Goal: Task Accomplishment & Management: Complete application form

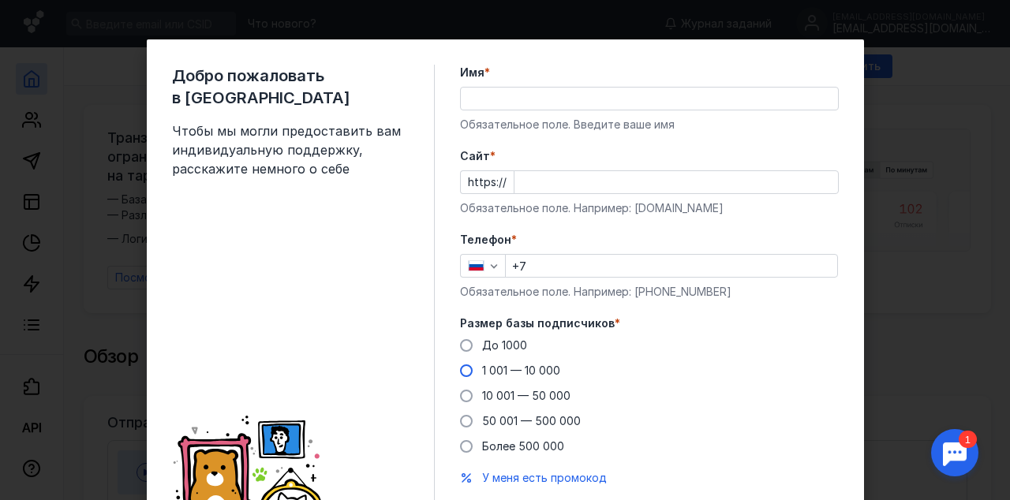
click at [490, 371] on span "1 001 — 10 000" at bounding box center [521, 370] width 78 height 13
click at [0, 0] on input "1 001 — 10 000" at bounding box center [0, 0] width 0 height 0
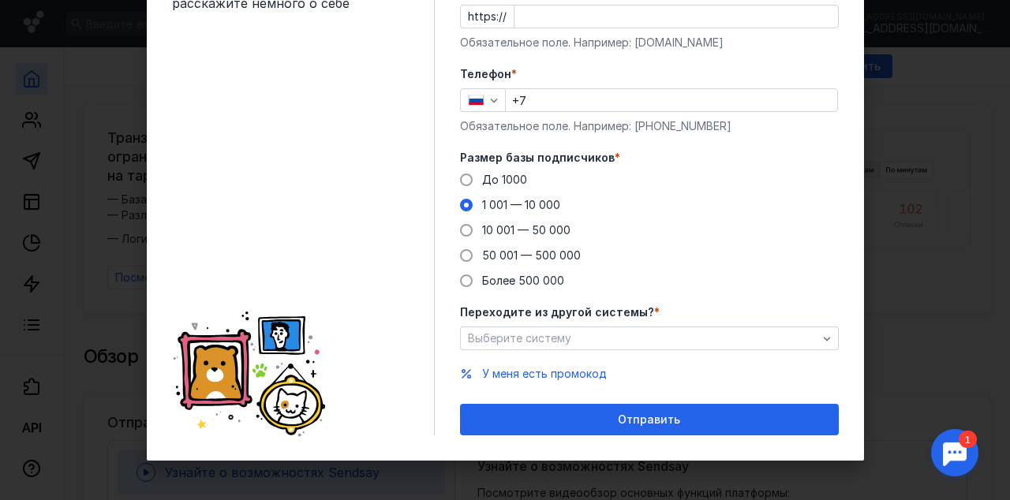
scroll to position [166, 0]
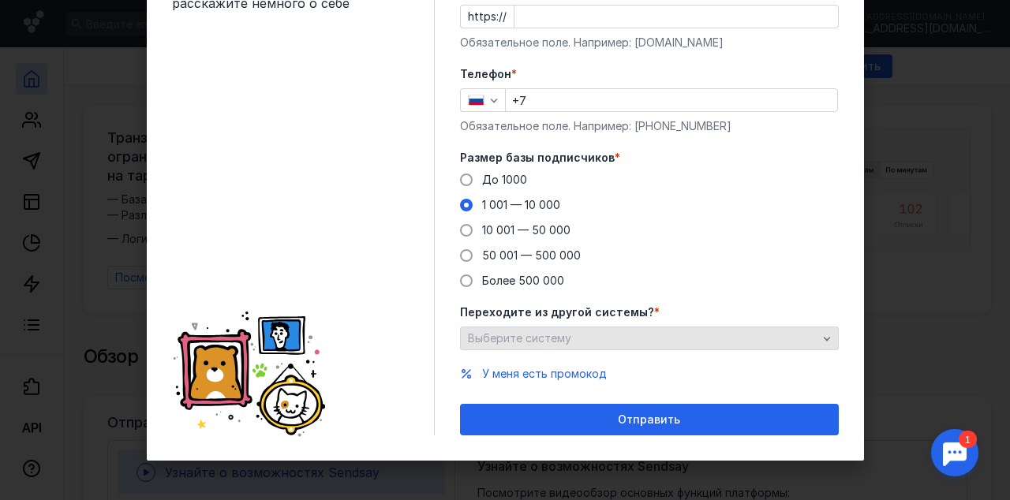
click at [638, 338] on div "Выберите систему" at bounding box center [642, 338] width 357 height 13
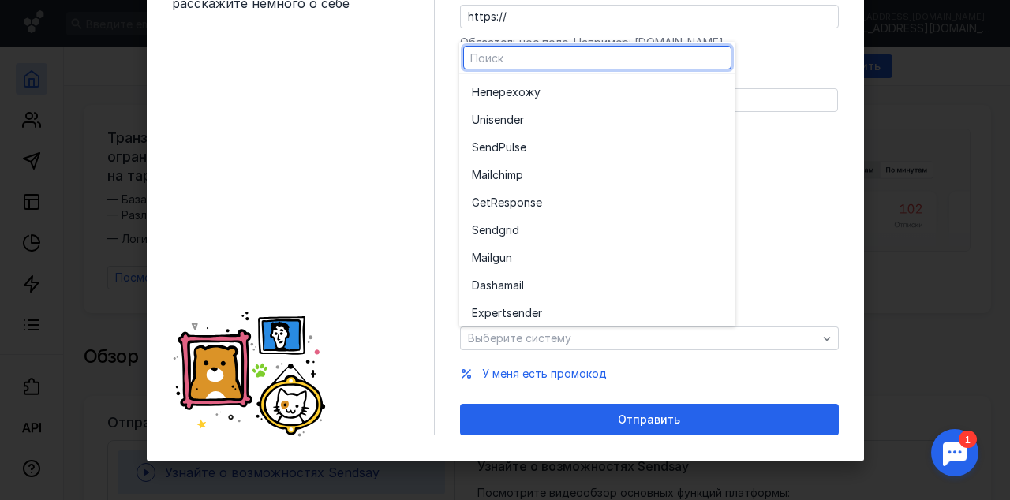
scroll to position [0, 0]
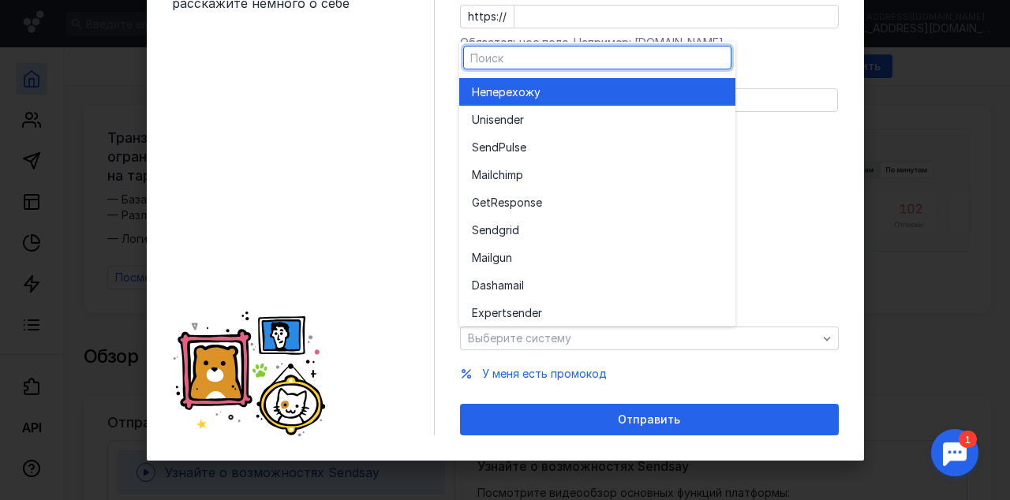
click at [603, 99] on div "Не перехожу" at bounding box center [597, 92] width 251 height 16
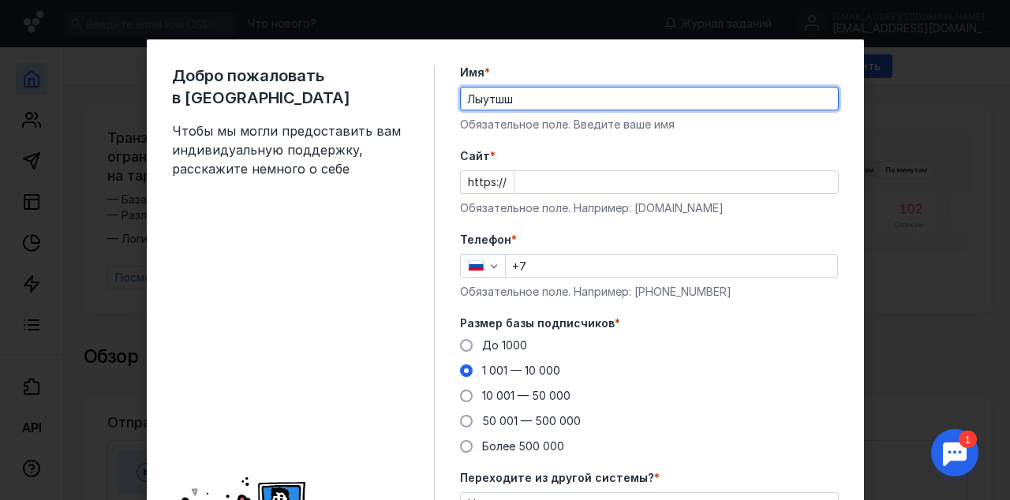
type input "Лыутшшф"
type input "Kseniia"
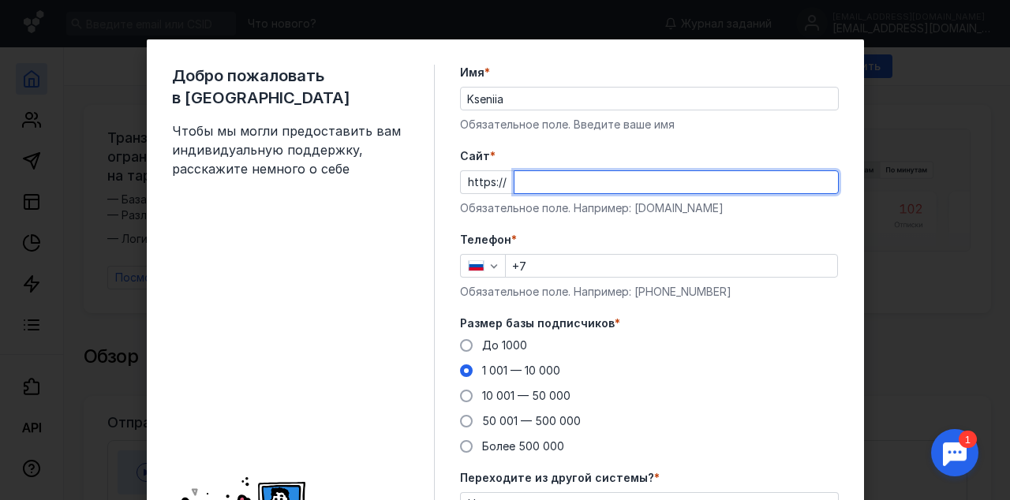
paste input "[DOMAIN_NAME]"
type input "[DOMAIN_NAME]"
click at [539, 267] on input "+7" at bounding box center [671, 266] width 331 height 22
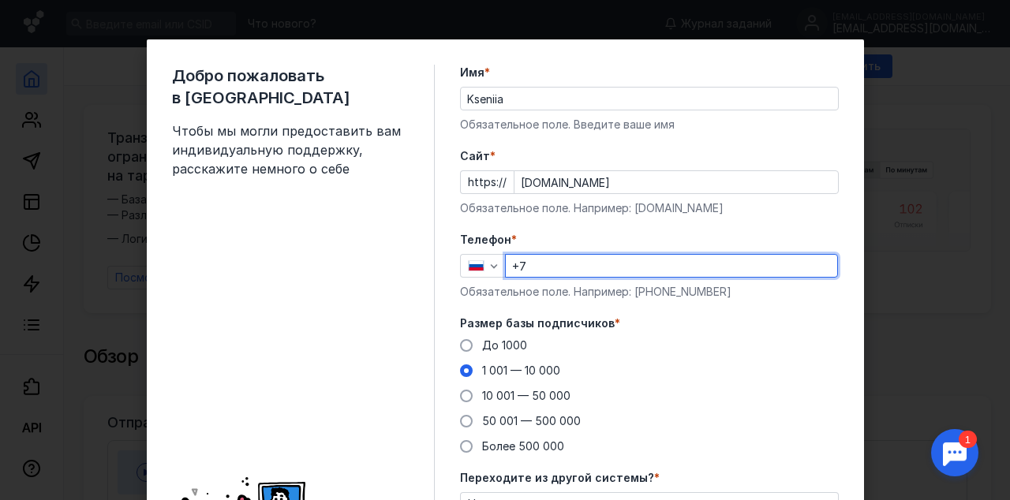
paste input "[PHONE_NUMBER]"
click at [531, 266] on input "[PHONE_NUMBER]" at bounding box center [671, 266] width 331 height 22
type input "[PHONE_NUMBER]"
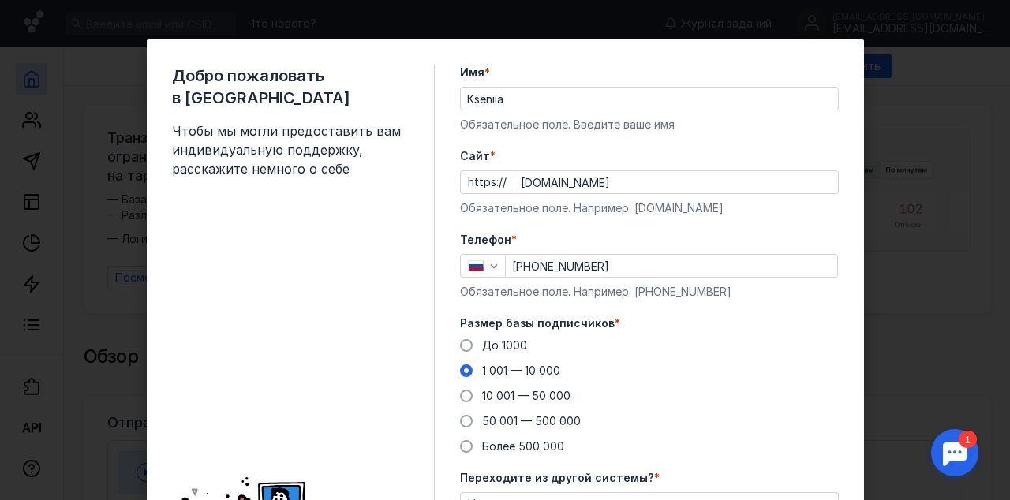
click at [612, 230] on form "Имя * Kseniia Обязательное поле. Введите ваше имя [PERSON_NAME] * https:// [DOM…" at bounding box center [649, 333] width 379 height 536
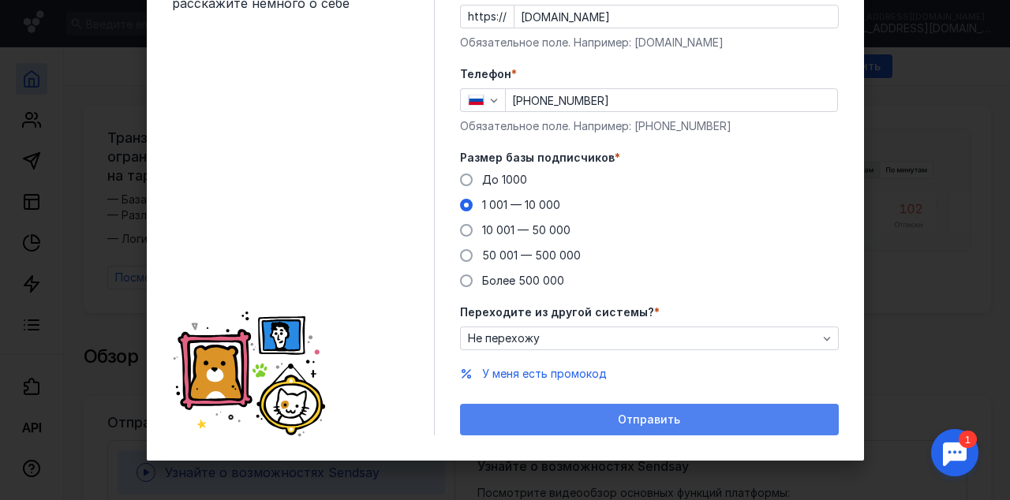
scroll to position [166, 0]
click at [581, 426] on div "Отправить" at bounding box center [649, 420] width 379 height 32
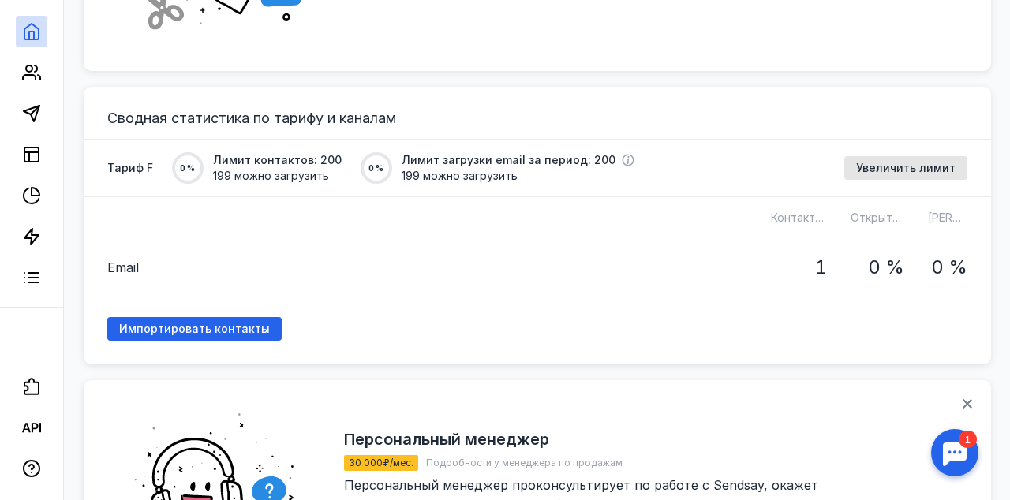
scroll to position [1185, 0]
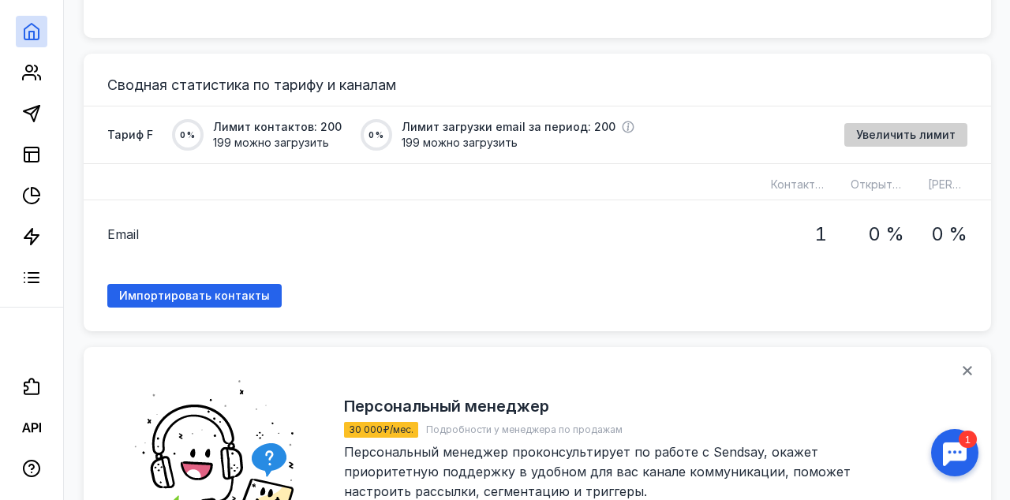
click at [880, 129] on span "Увеличить лимит" at bounding box center [905, 135] width 99 height 13
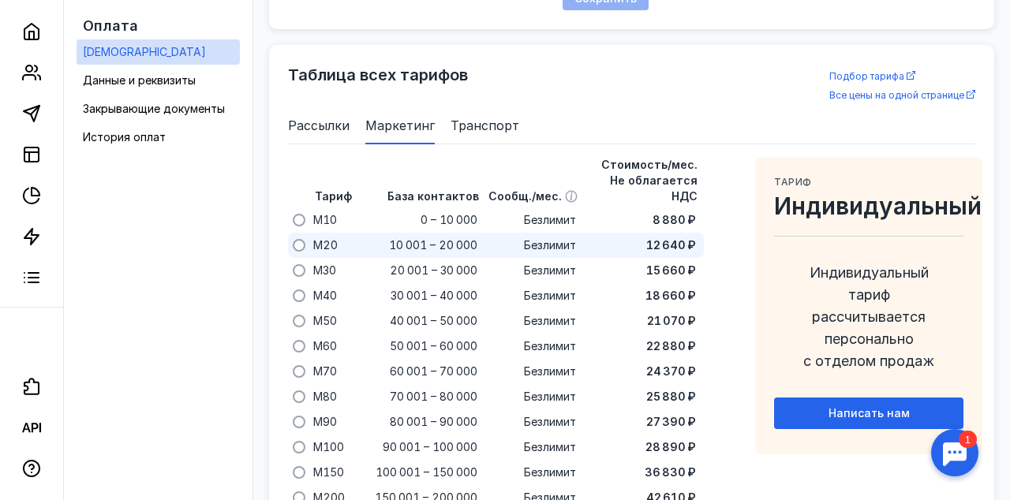
scroll to position [1009, 0]
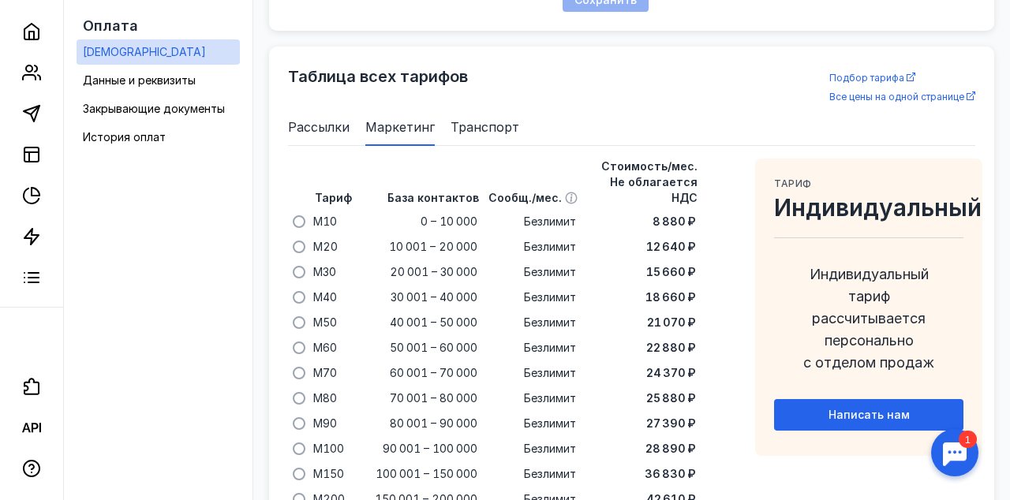
click at [309, 134] on span "Рассылки" at bounding box center [319, 127] width 62 height 19
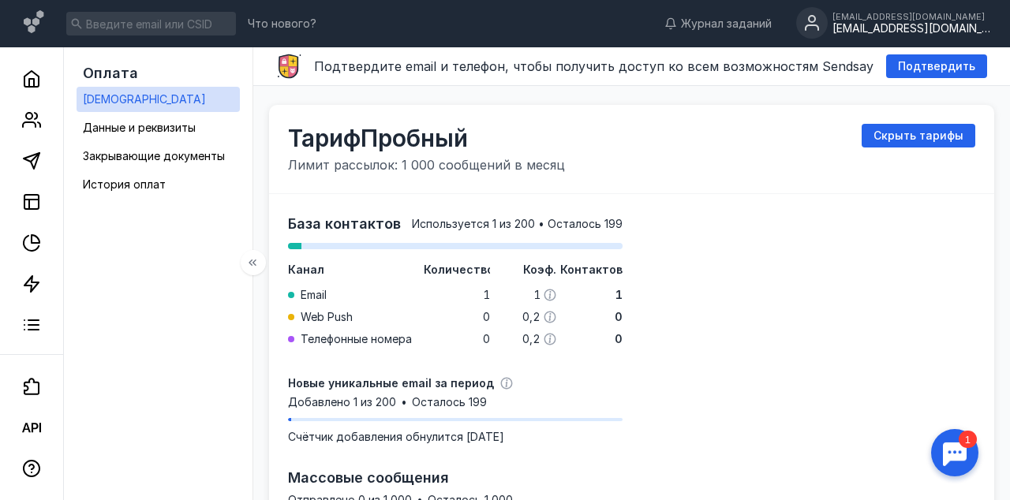
scroll to position [0, 0]
click at [29, 77] on icon at bounding box center [31, 78] width 19 height 19
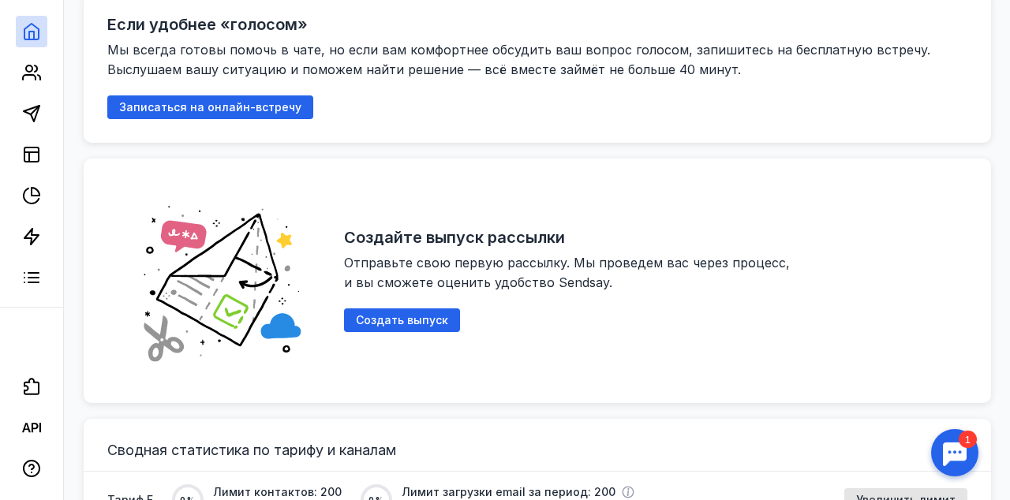
scroll to position [802, 0]
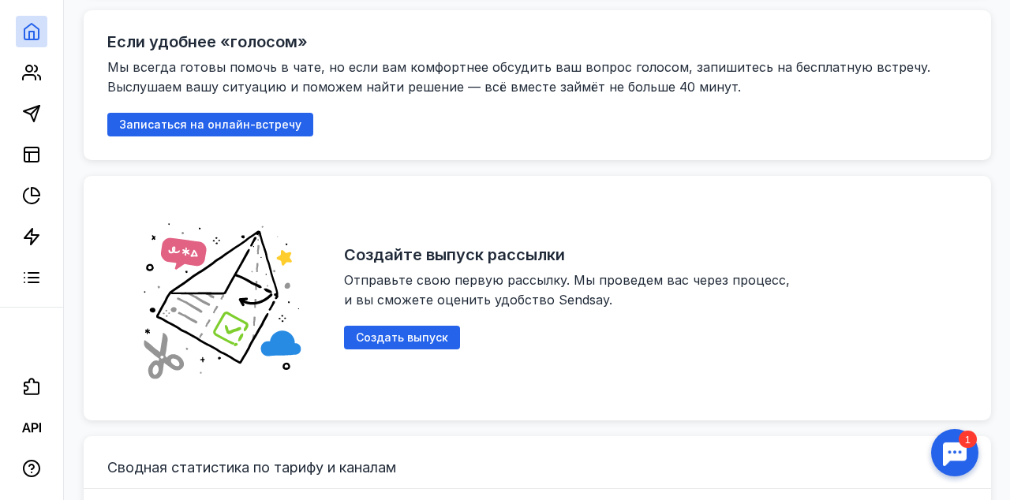
click at [402, 343] on div "Создайте выпуск рассылки Отправьте свою первую рассылку. Мы проведем вас через …" at bounding box center [655, 298] width 623 height 197
click at [391, 326] on div "Создать выпуск" at bounding box center [402, 338] width 116 height 24
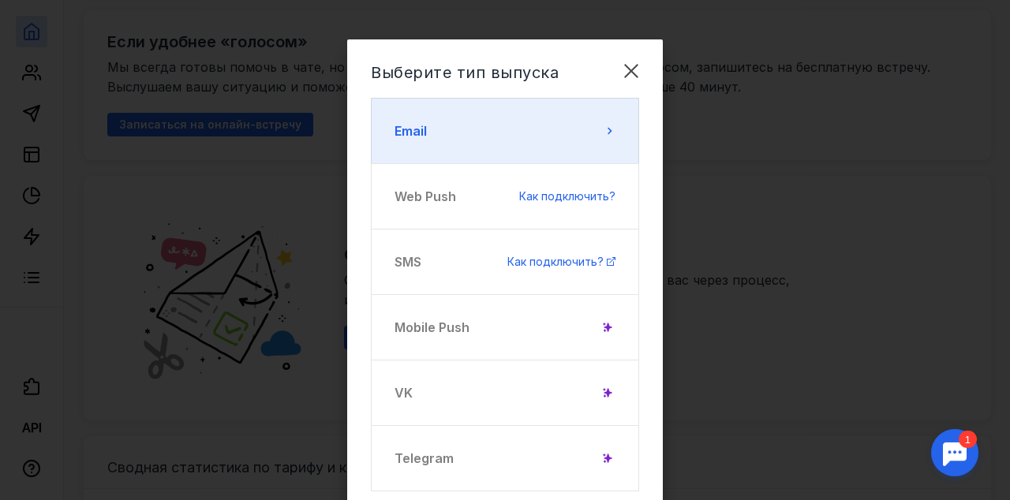
click at [474, 117] on button "Email" at bounding box center [505, 131] width 268 height 66
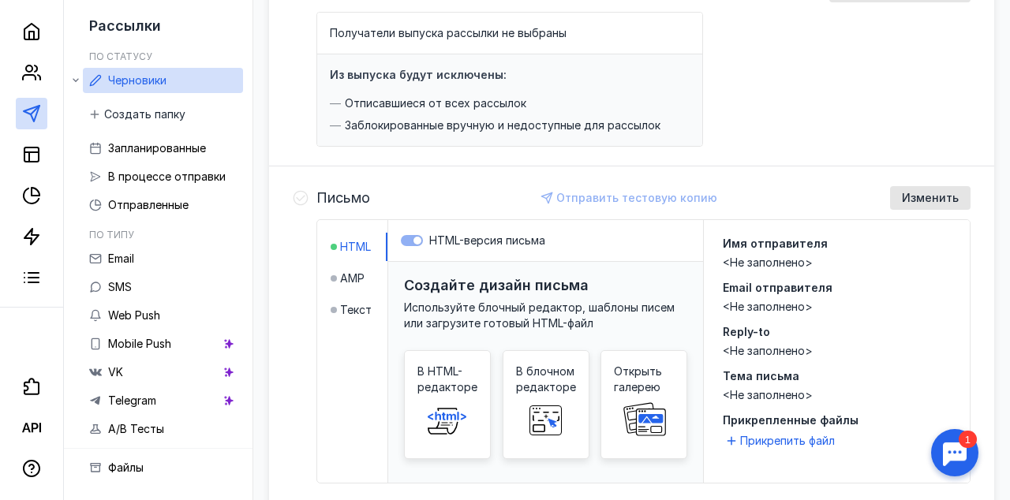
scroll to position [338, 0]
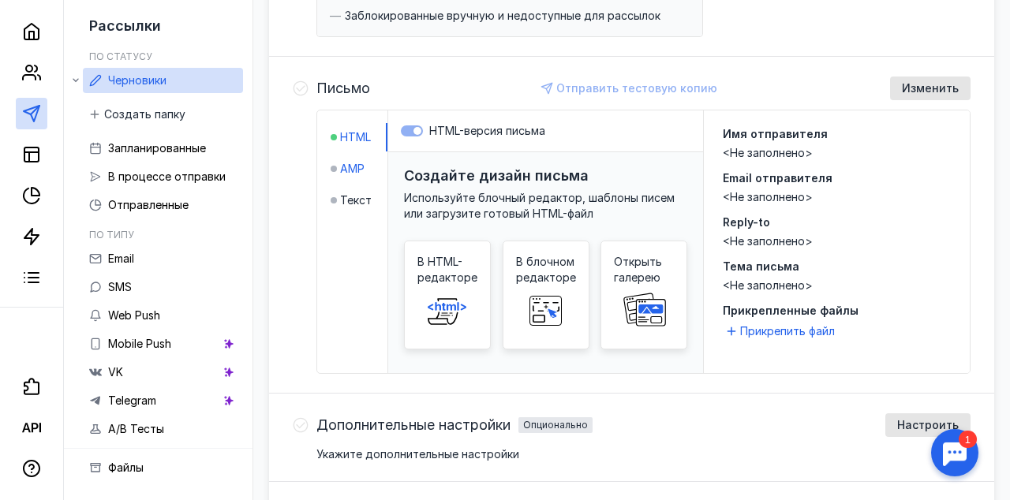
click at [342, 167] on span "AMP" at bounding box center [352, 169] width 24 height 16
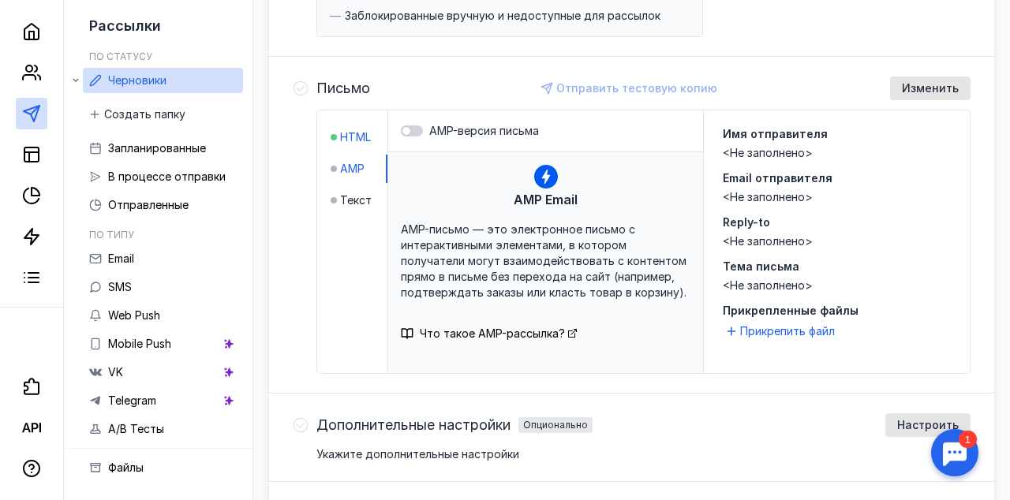
click at [346, 138] on span "HTML" at bounding box center [355, 137] width 31 height 16
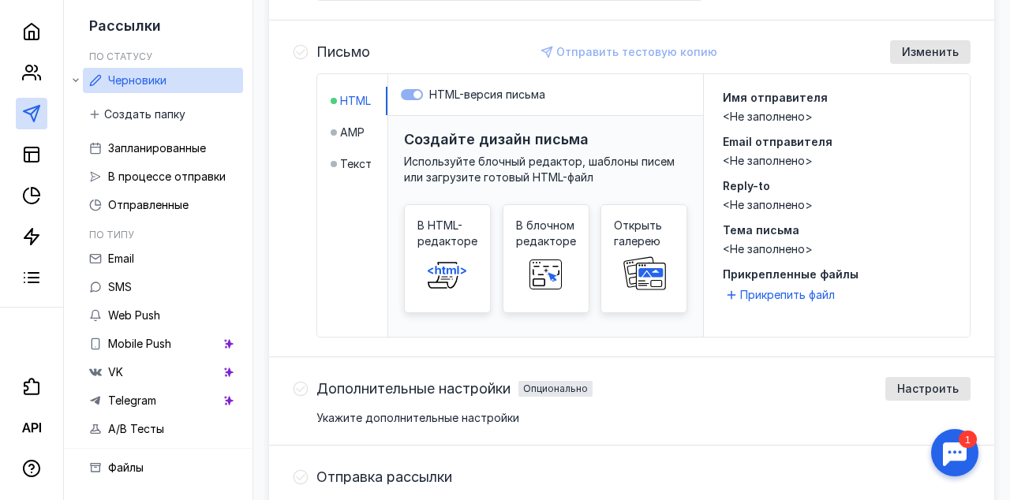
scroll to position [334, 0]
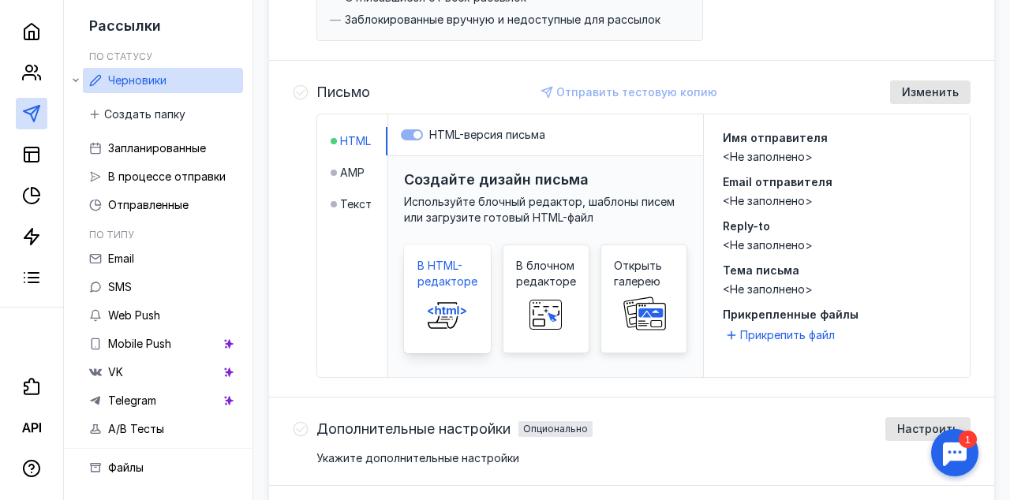
click at [470, 291] on span at bounding box center [447, 314] width 50 height 50
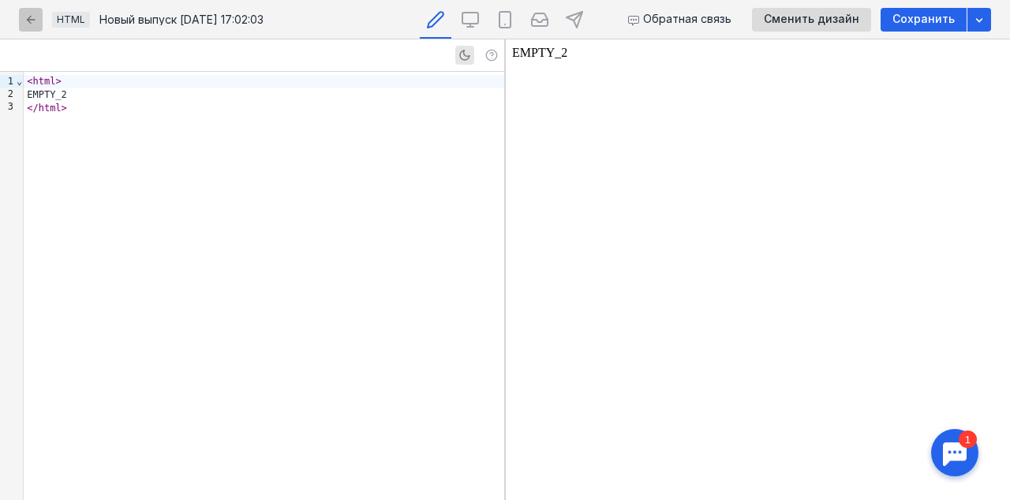
click at [28, 12] on div "button" at bounding box center [31, 20] width 16 height 16
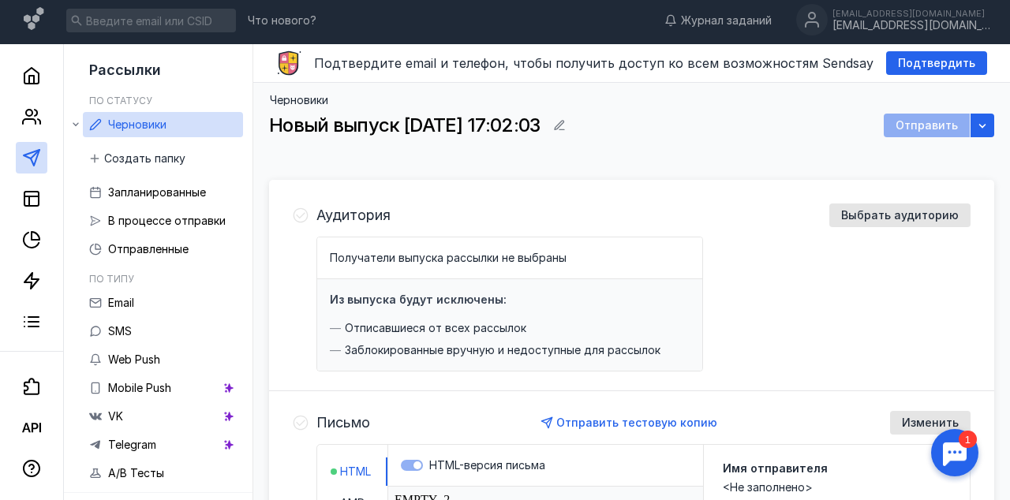
scroll to position [110, 0]
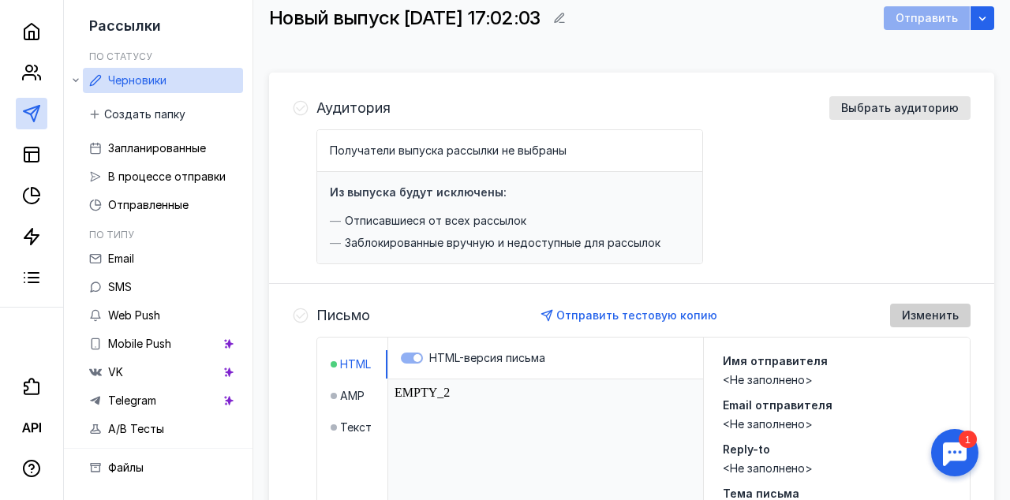
click at [927, 315] on span "Изменить" at bounding box center [929, 315] width 57 height 13
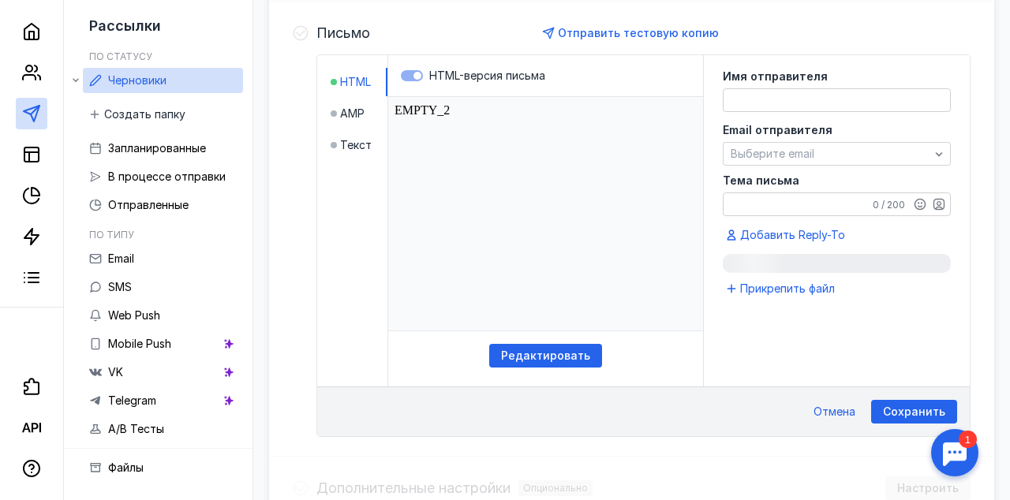
scroll to position [394, 0]
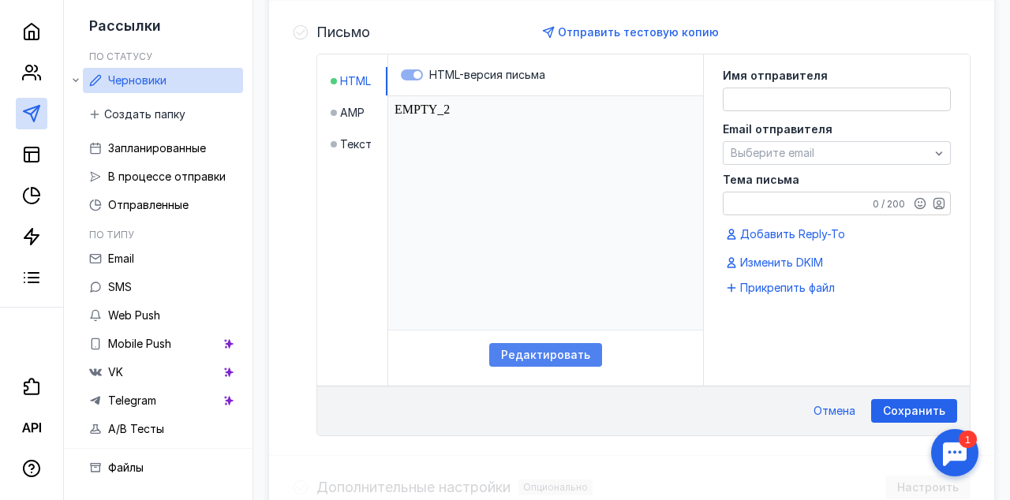
click at [563, 349] on span "Редактировать" at bounding box center [545, 355] width 89 height 13
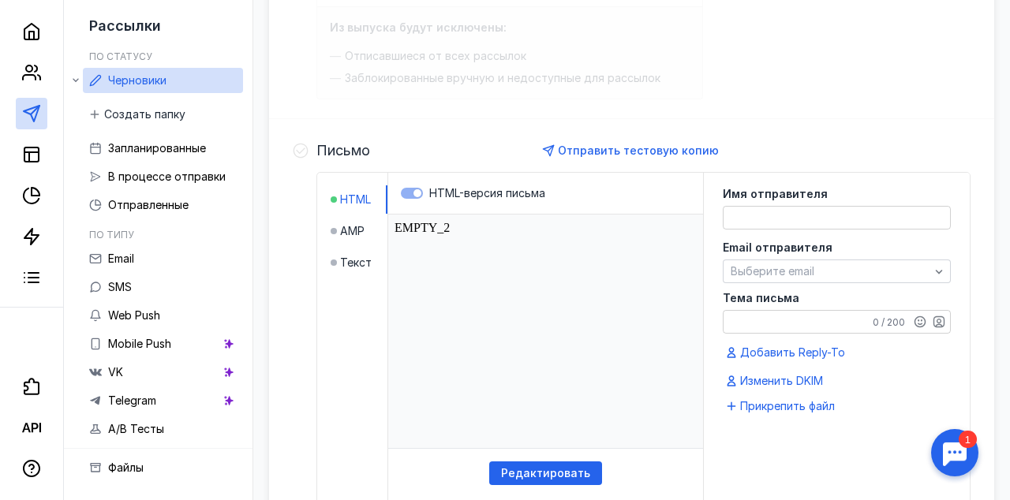
scroll to position [306, 0]
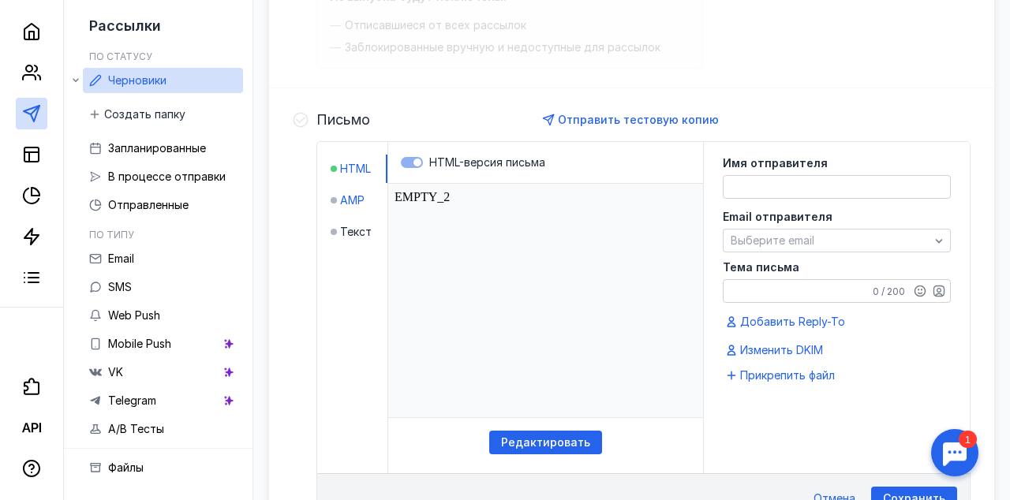
click at [360, 195] on span "AMP" at bounding box center [352, 200] width 24 height 16
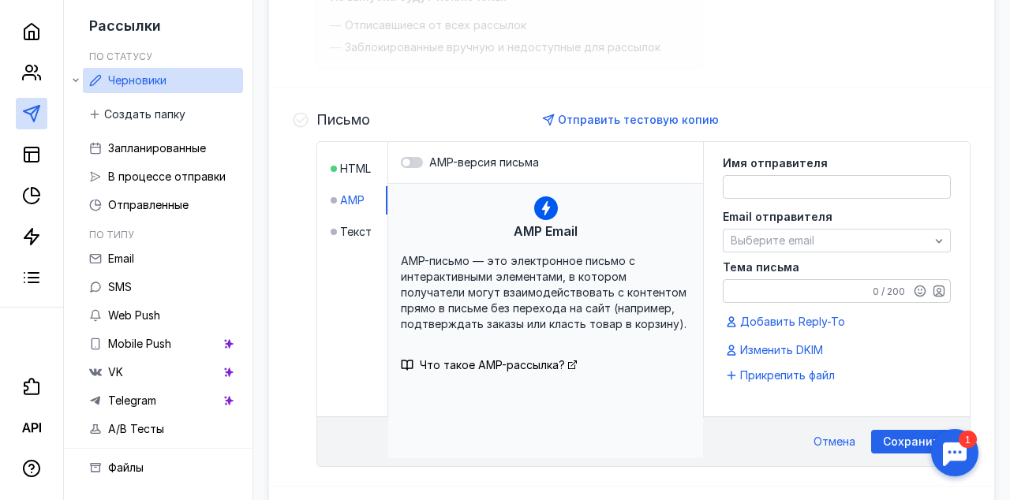
click at [356, 218] on li "Текст" at bounding box center [358, 232] width 57 height 28
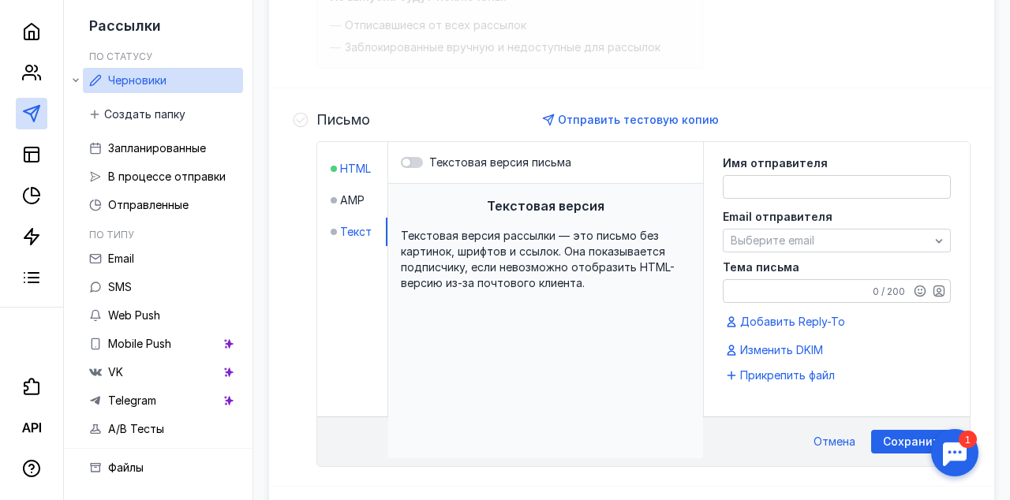
click at [348, 168] on span "HTML" at bounding box center [355, 169] width 31 height 16
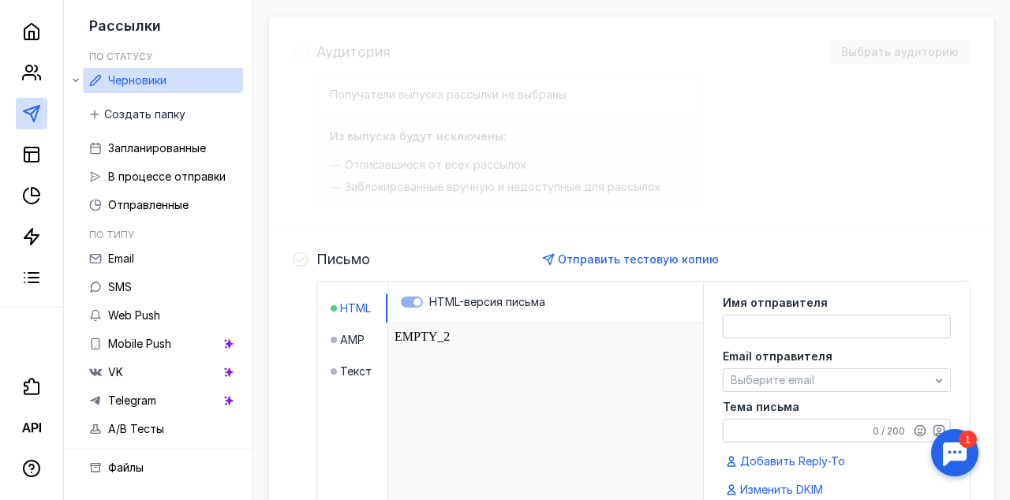
scroll to position [239, 0]
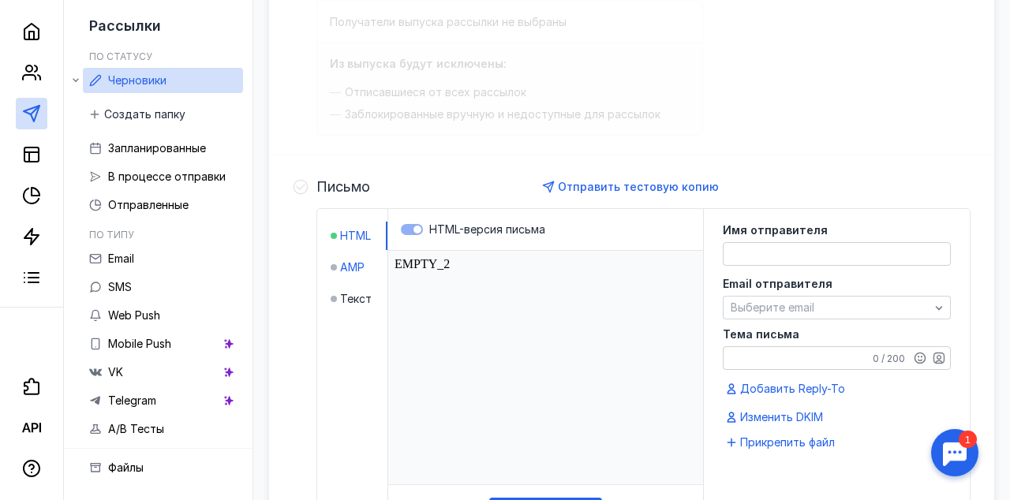
click at [353, 266] on span "AMP" at bounding box center [352, 267] width 24 height 16
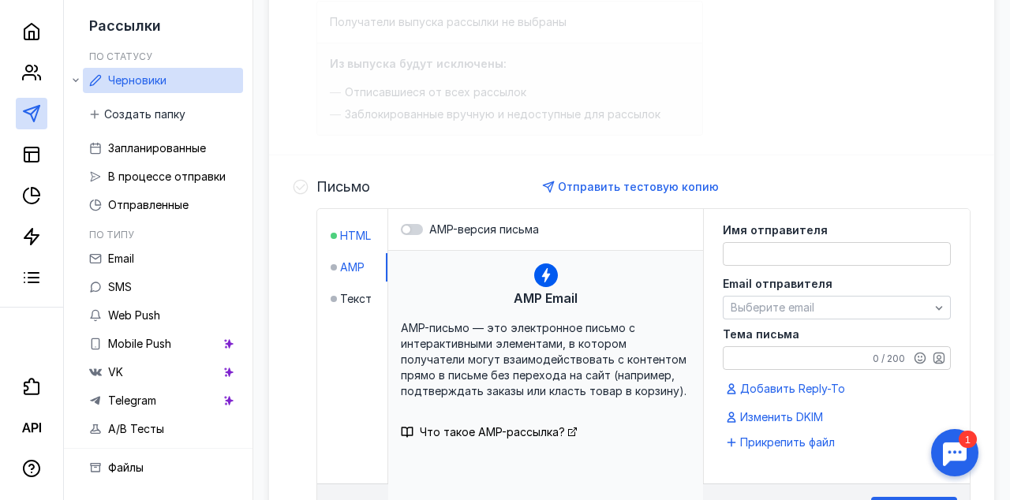
click at [355, 239] on span "HTML" at bounding box center [355, 236] width 31 height 16
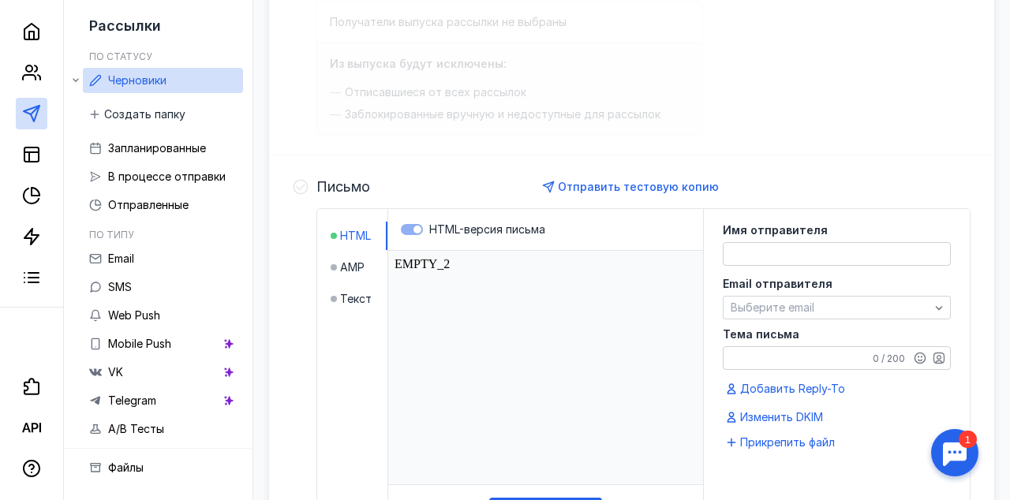
scroll to position [0, 0]
click at [404, 227] on label "HTML-версия письма" at bounding box center [545, 230] width 289 height 16
click at [409, 228] on label "HTML-версия письма" at bounding box center [545, 230] width 289 height 16
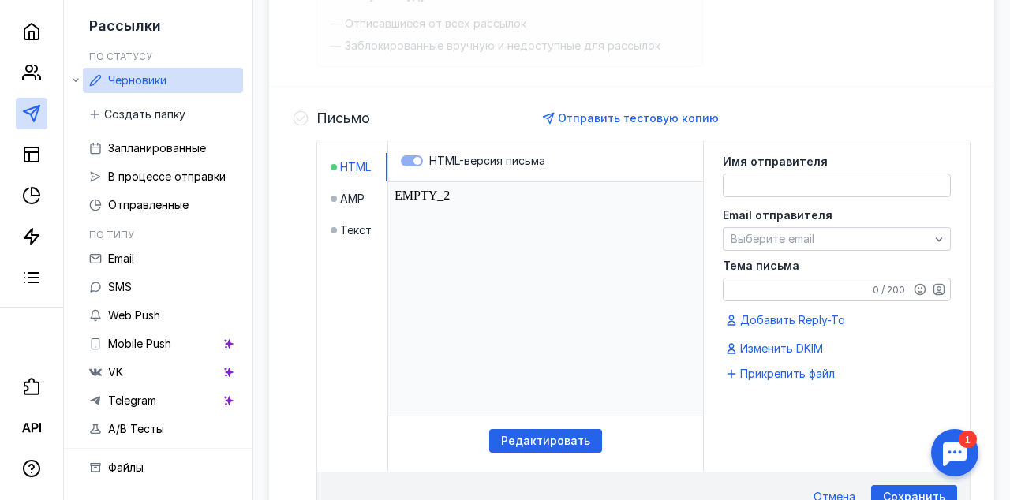
scroll to position [225, 0]
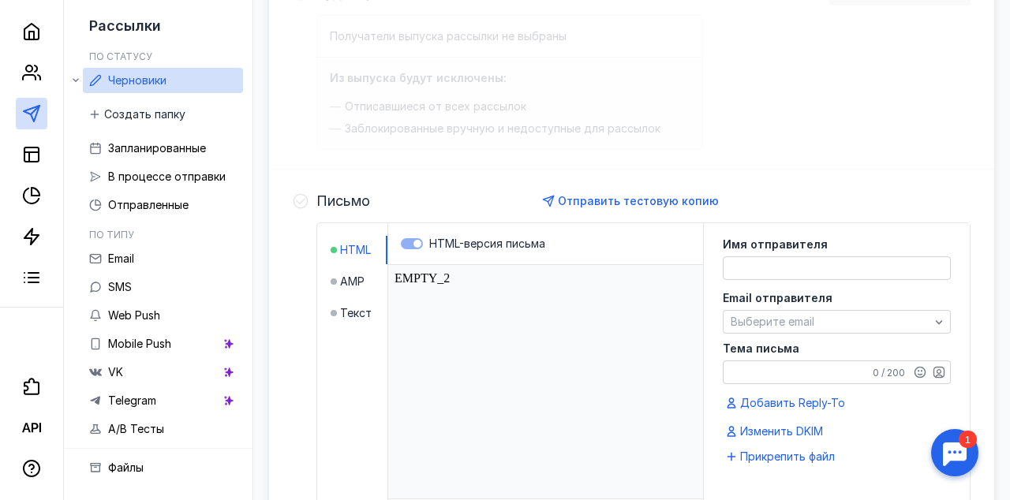
click at [424, 281] on html "EMPTY_2" at bounding box center [545, 381] width 315 height 233
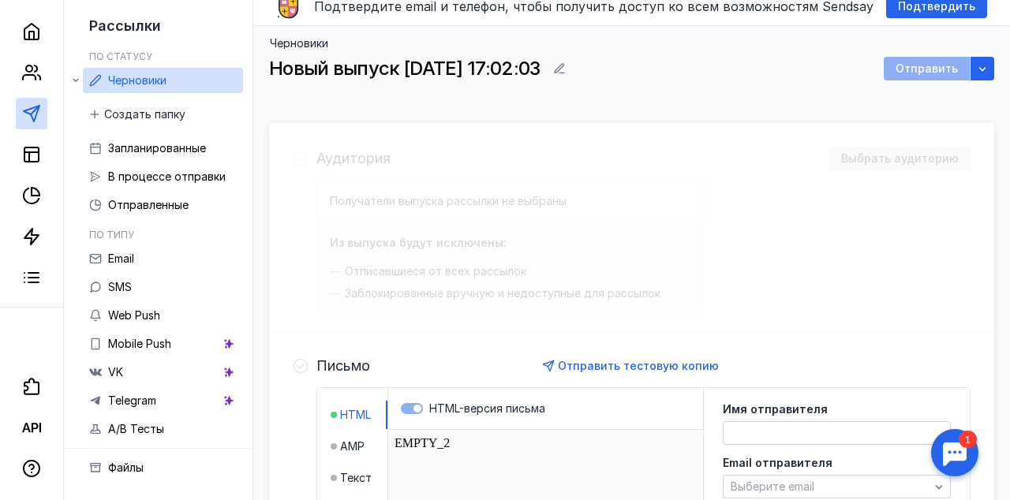
scroll to position [186, 0]
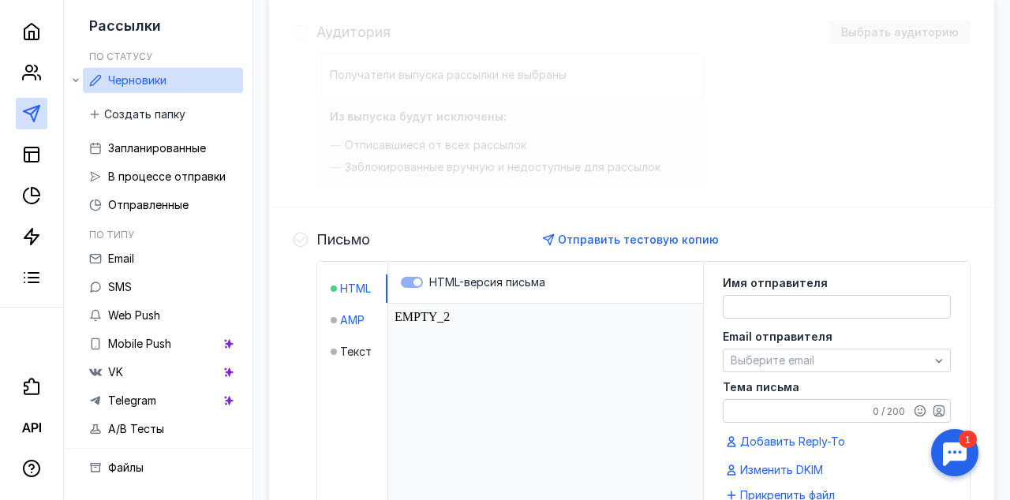
click at [358, 320] on span "AMP" at bounding box center [352, 320] width 24 height 16
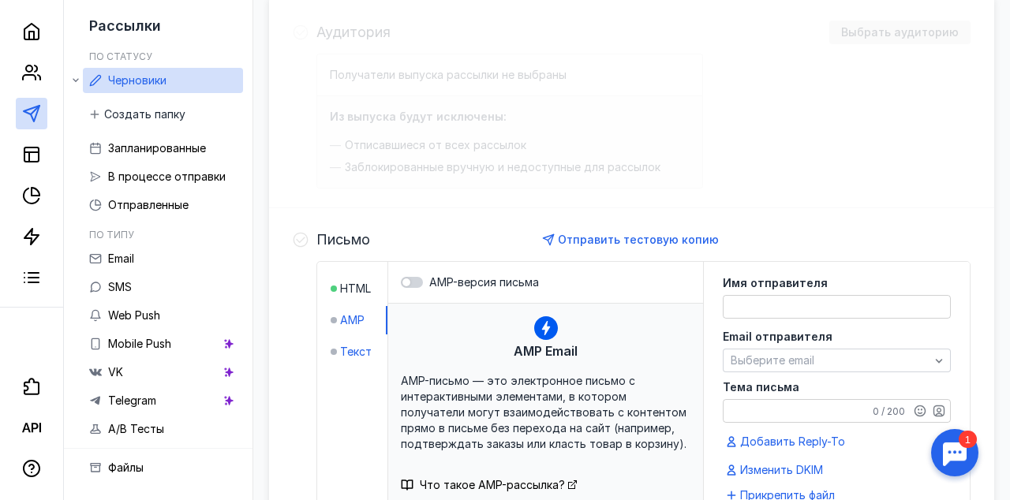
click at [356, 352] on span "Текст" at bounding box center [356, 352] width 32 height 16
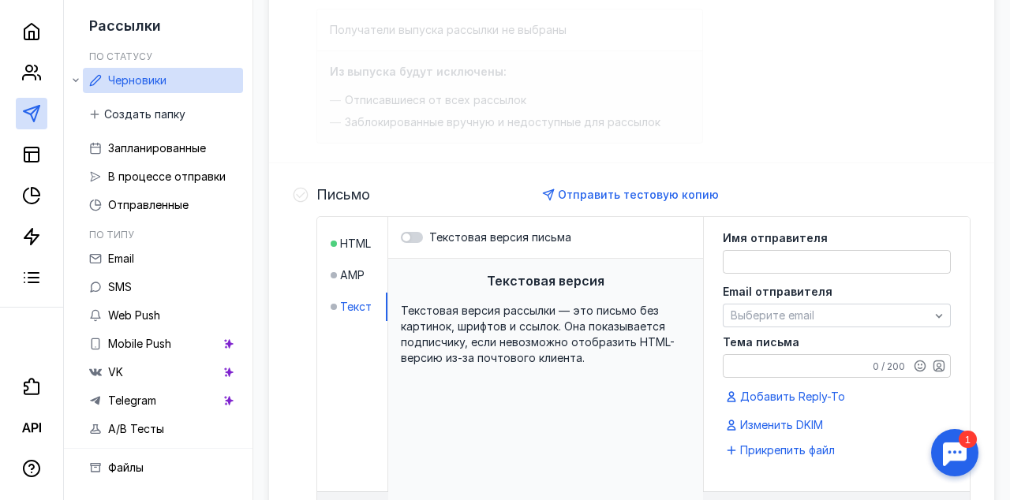
scroll to position [278, 0]
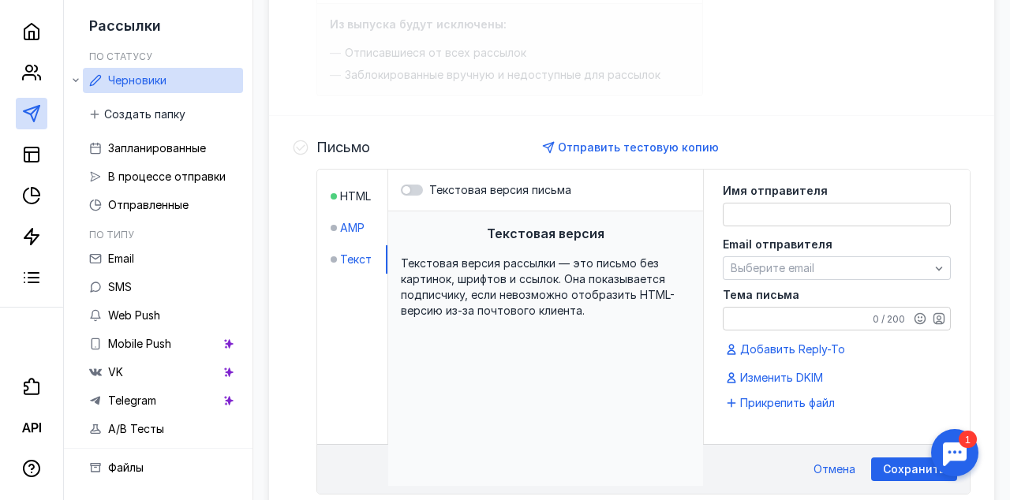
click at [359, 224] on span "AMP" at bounding box center [352, 228] width 24 height 16
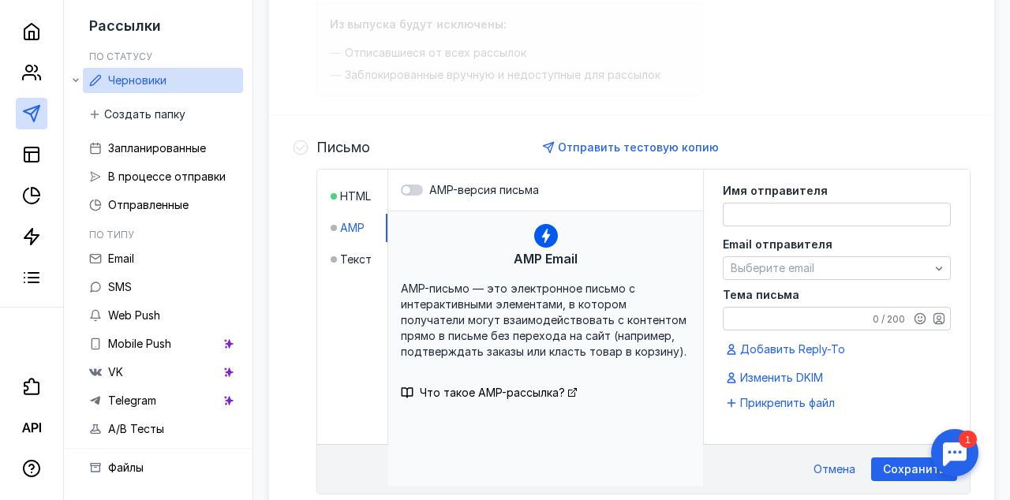
click at [435, 308] on span "AMP-письмо — это электронное письмо с интерактивными элементами, в котором полу…" at bounding box center [544, 320] width 286 height 77
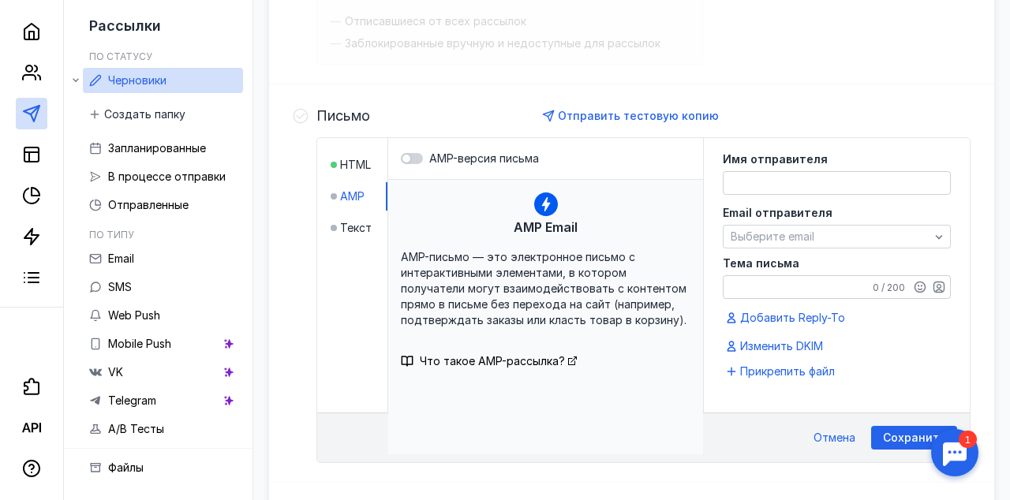
scroll to position [336, 0]
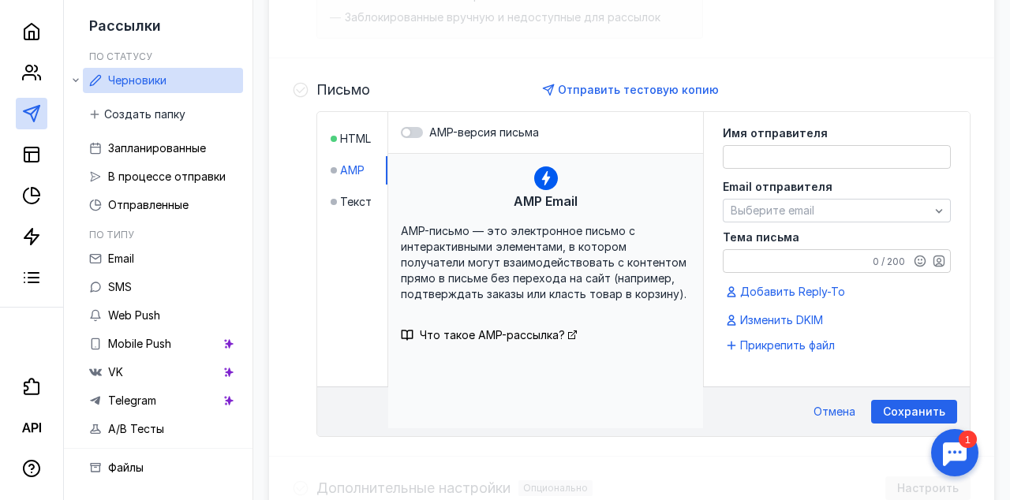
click at [436, 336] on span "Что такое AMP-рассылка?" at bounding box center [492, 334] width 145 height 13
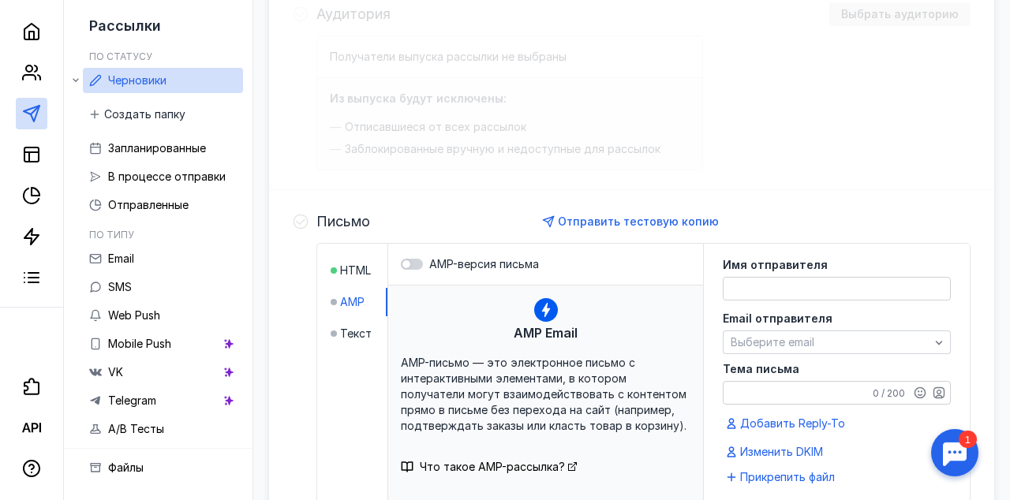
scroll to position [206, 0]
click at [345, 326] on span "Текст" at bounding box center [356, 332] width 32 height 16
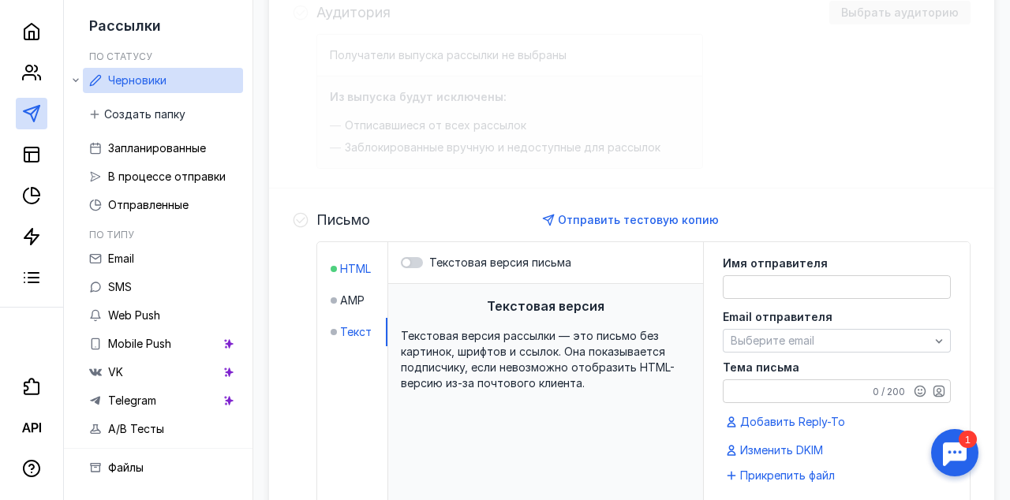
click at [344, 262] on span "HTML" at bounding box center [355, 269] width 31 height 16
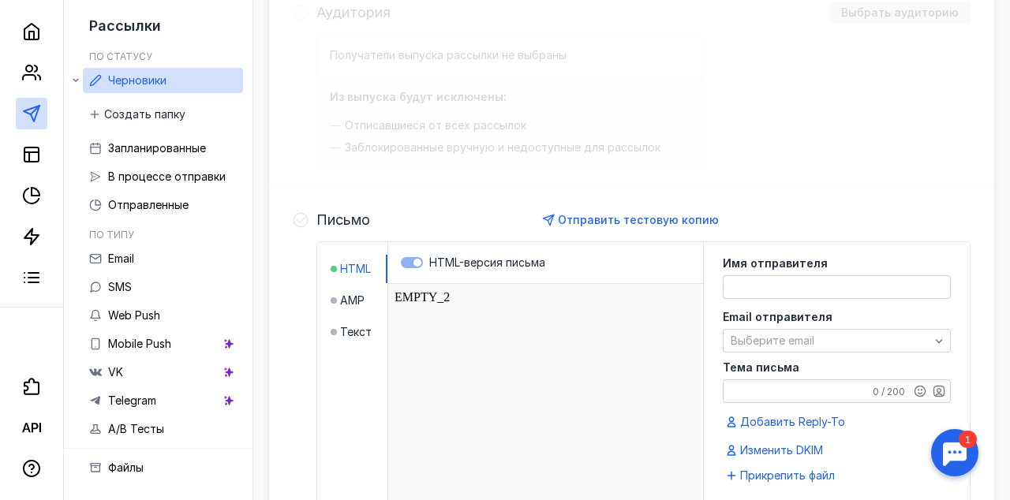
scroll to position [0, 0]
click at [412, 301] on html "EMPTY_2" at bounding box center [545, 400] width 315 height 233
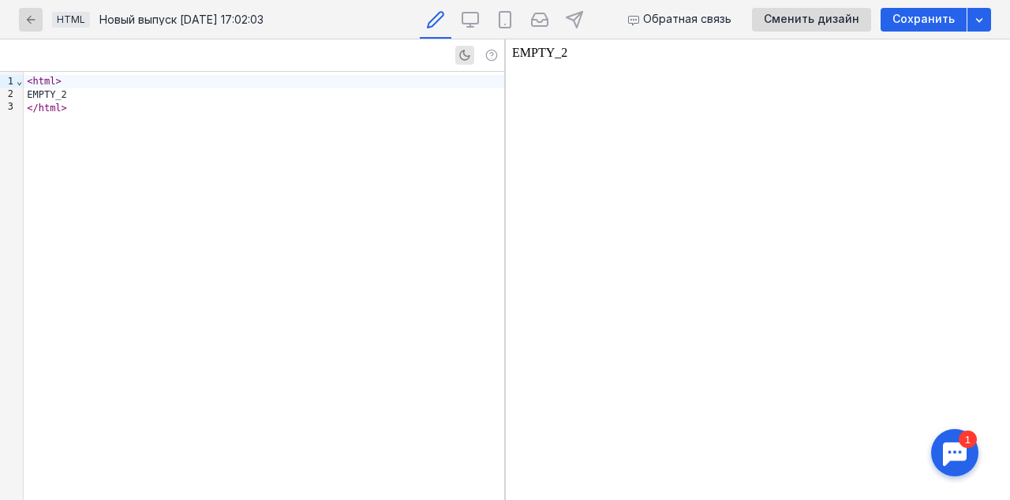
click at [788, 32] on div "Обратная связь Сменить дизайн Сохранить" at bounding box center [828, 19] width 324 height 39
click at [788, 20] on span "Сменить дизайн" at bounding box center [810, 19] width 95 height 13
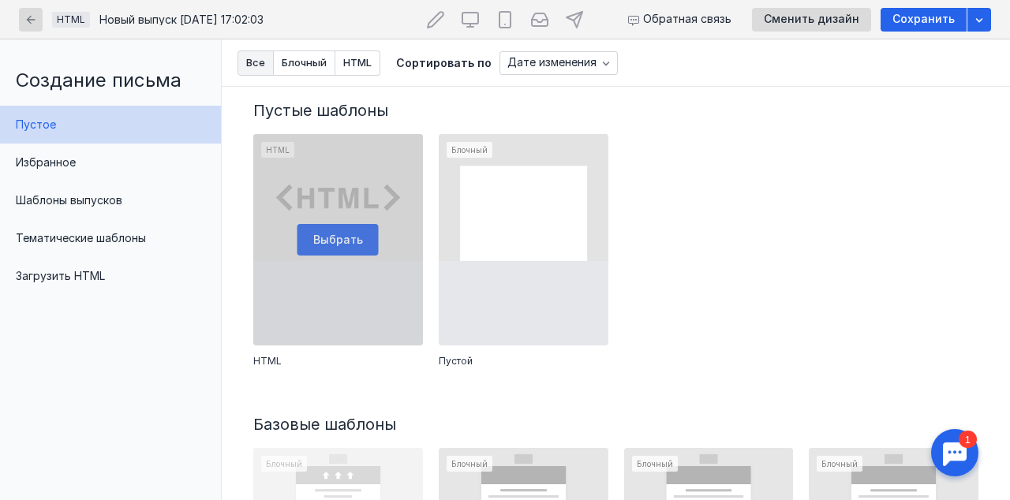
click at [346, 239] on div at bounding box center [338, 239] width 170 height 211
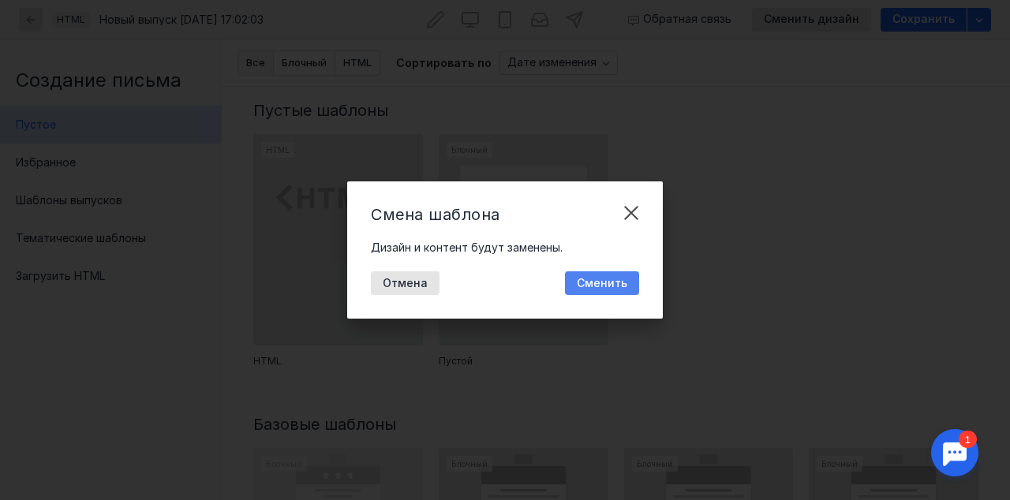
click at [608, 282] on span "Сменить" at bounding box center [602, 283] width 50 height 13
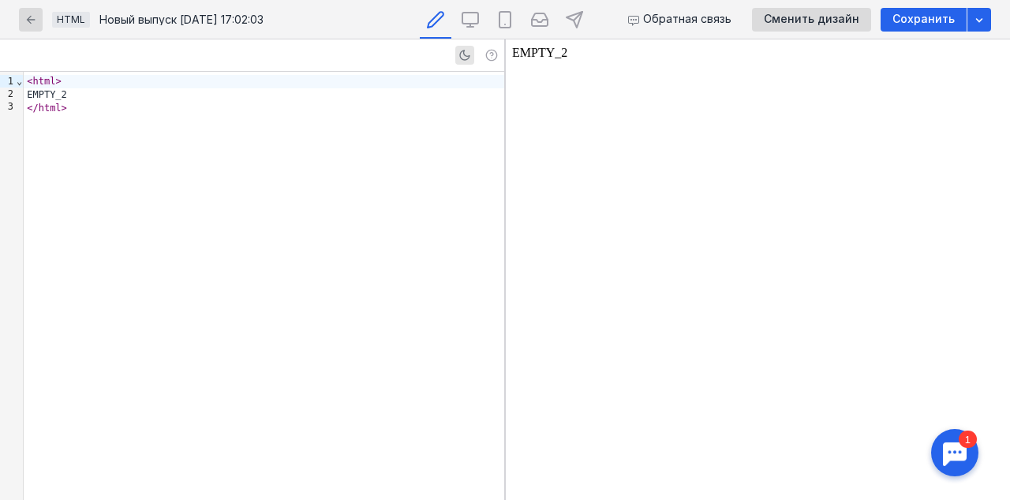
click at [286, 241] on div "< html > EMPTY_2 </ html >" at bounding box center [264, 286] width 480 height 428
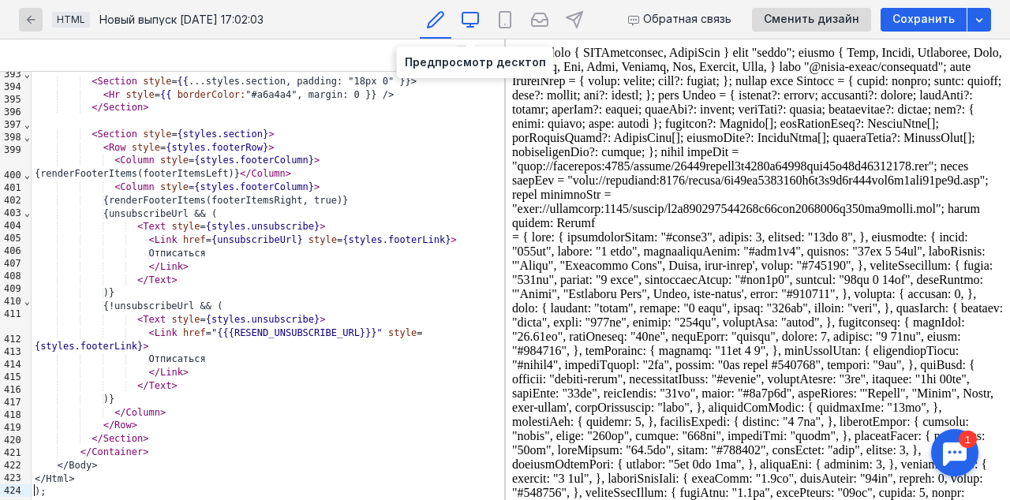
click at [471, 19] on icon at bounding box center [470, 19] width 19 height 19
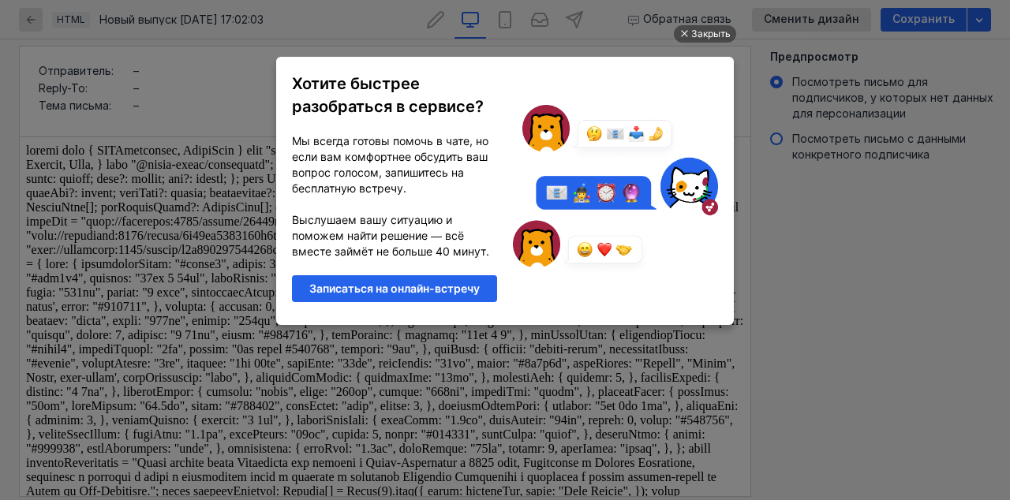
scroll to position [0, 0]
click at [698, 35] on div "Закрыть" at bounding box center [710, 33] width 39 height 17
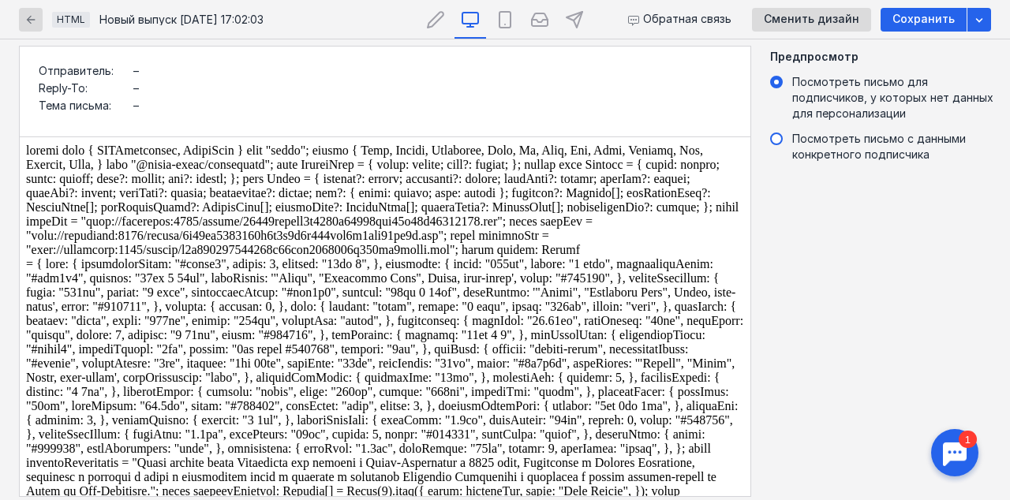
click at [777, 131] on label "Посмотреть письмо с данными конкретного подписчика" at bounding box center [885, 147] width 230 height 32
click at [0, 0] on input "Посмотреть письмо с данными конкретного подписчика" at bounding box center [0, 0] width 0 height 0
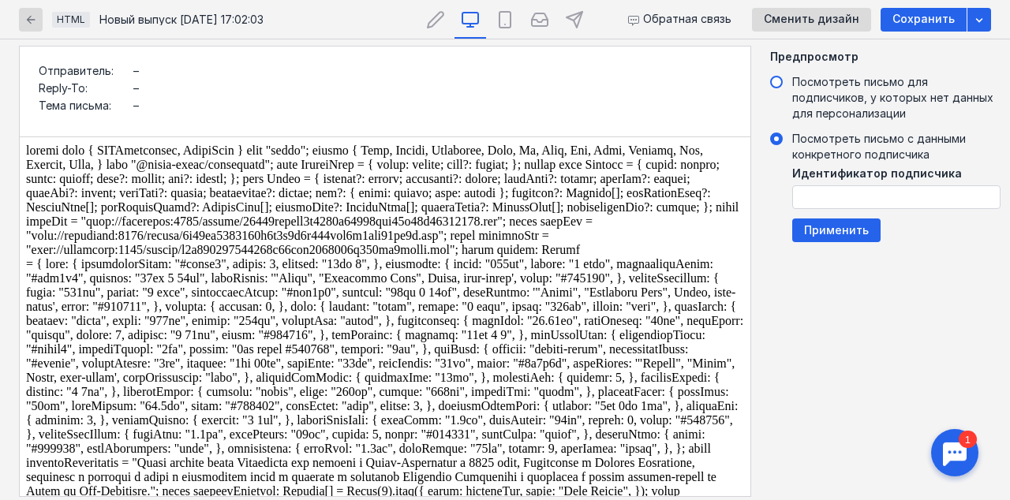
click at [774, 83] on span at bounding box center [776, 82] width 13 height 13
click at [0, 0] on input "Посмотреть письмо для подписчиков, у которых нет данных для персонализации" at bounding box center [0, 0] width 0 height 0
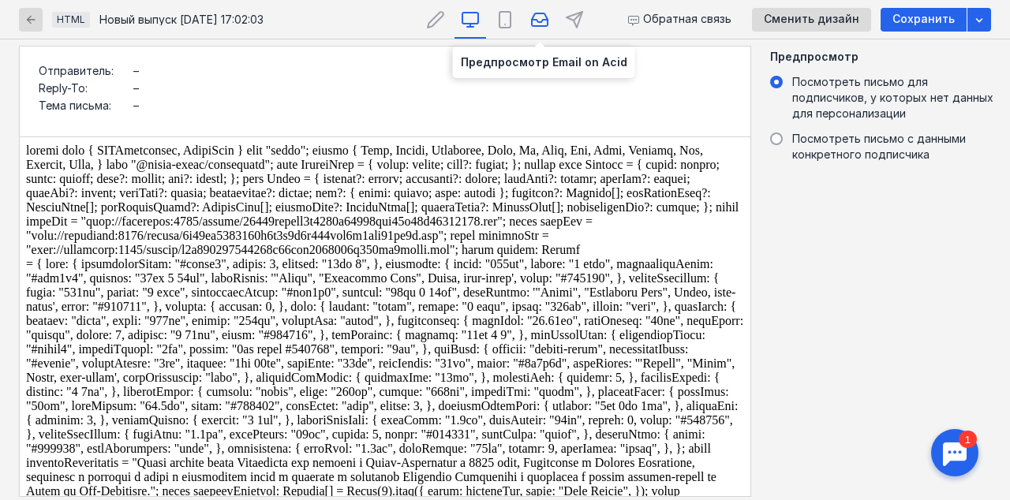
click at [536, 20] on icon at bounding box center [540, 21] width 16 height 2
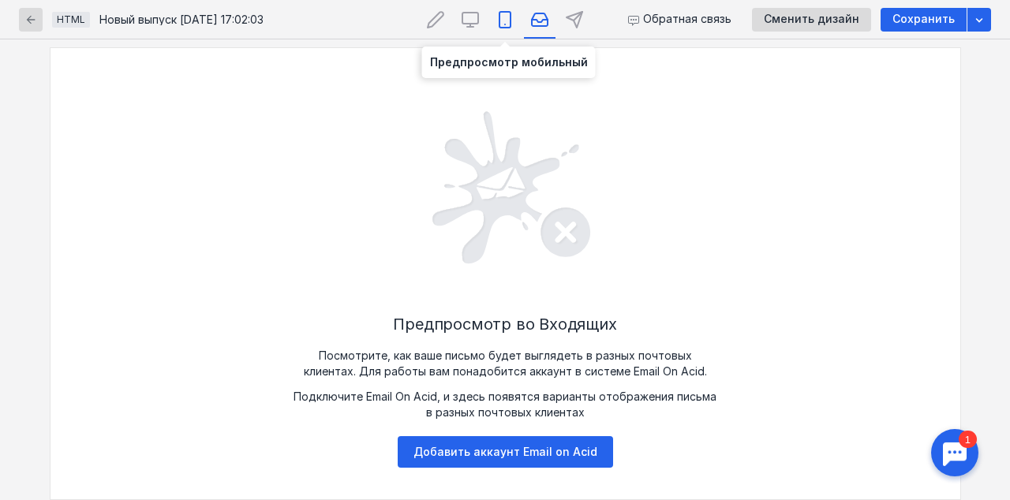
click at [504, 25] on icon at bounding box center [504, 19] width 19 height 19
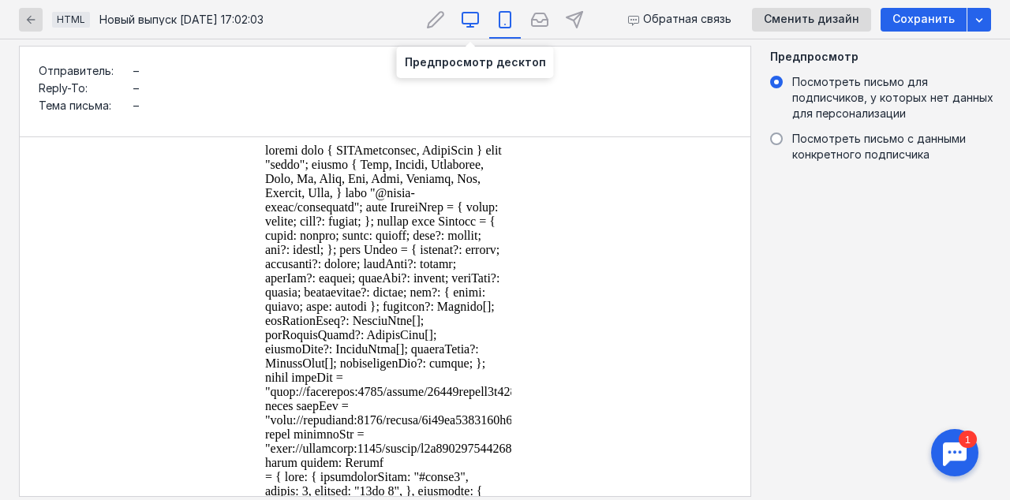
click at [481, 24] on div at bounding box center [470, 19] width 32 height 39
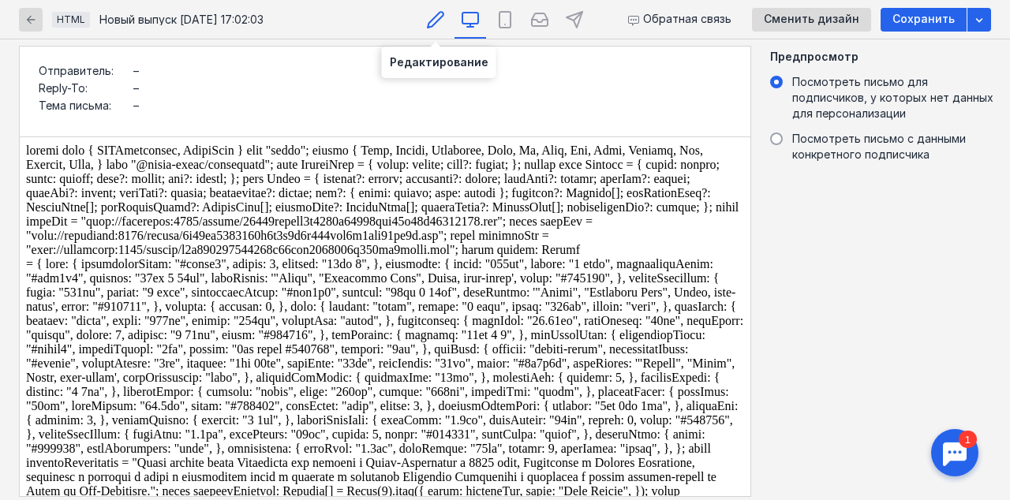
click at [439, 27] on icon at bounding box center [435, 19] width 19 height 19
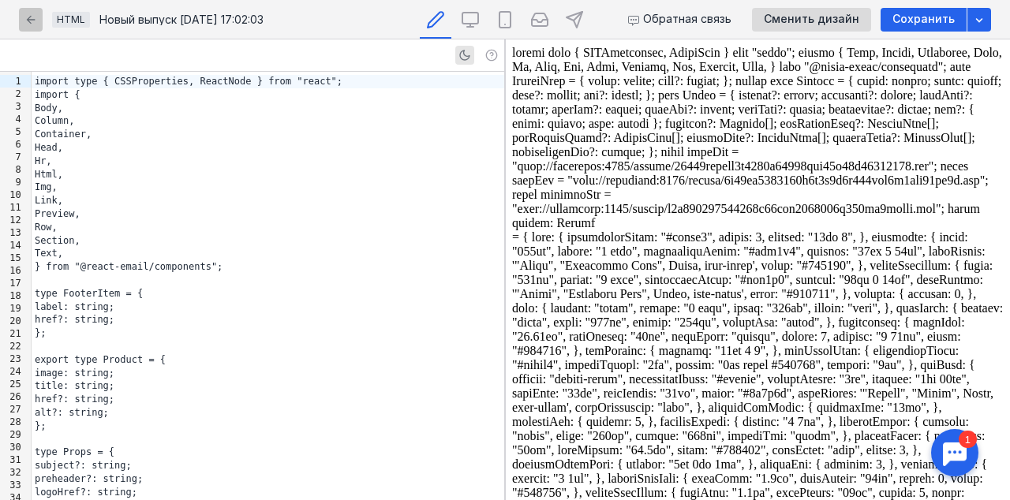
click at [37, 21] on div "button" at bounding box center [31, 20] width 16 height 16
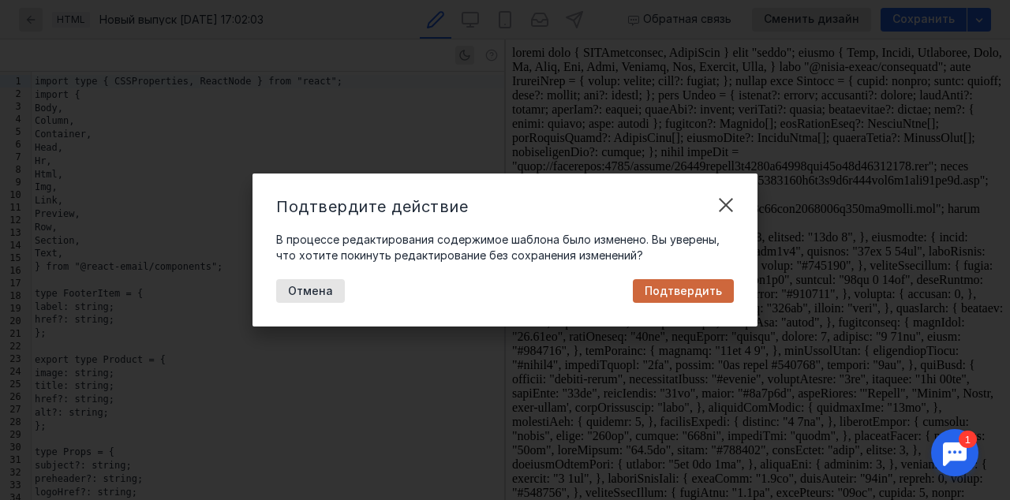
click at [646, 289] on div "Подтвердить" at bounding box center [682, 291] width 93 height 13
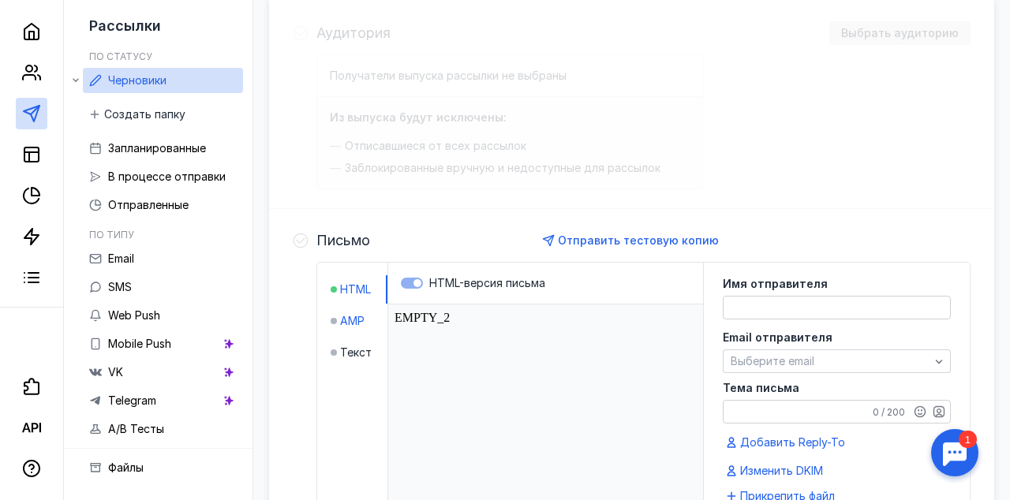
click at [357, 323] on span "AMP" at bounding box center [352, 321] width 24 height 16
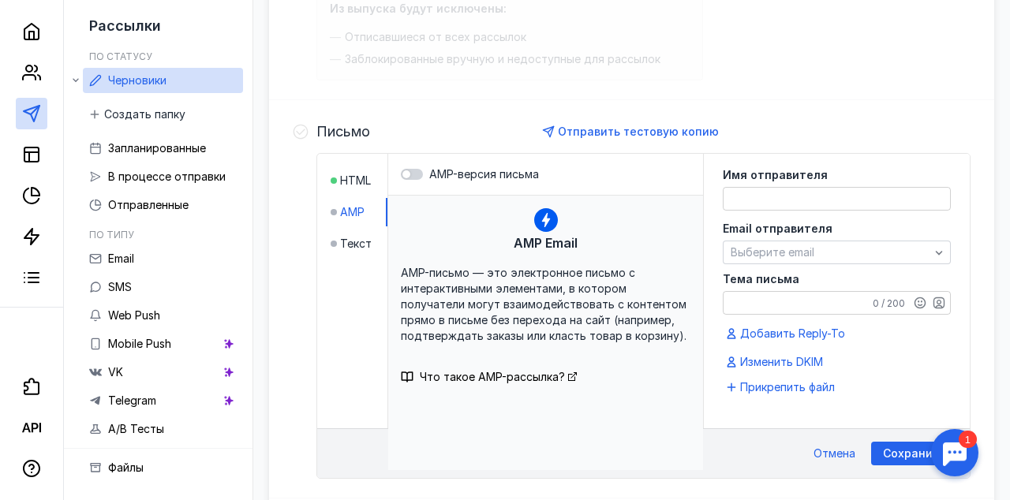
scroll to position [407, 0]
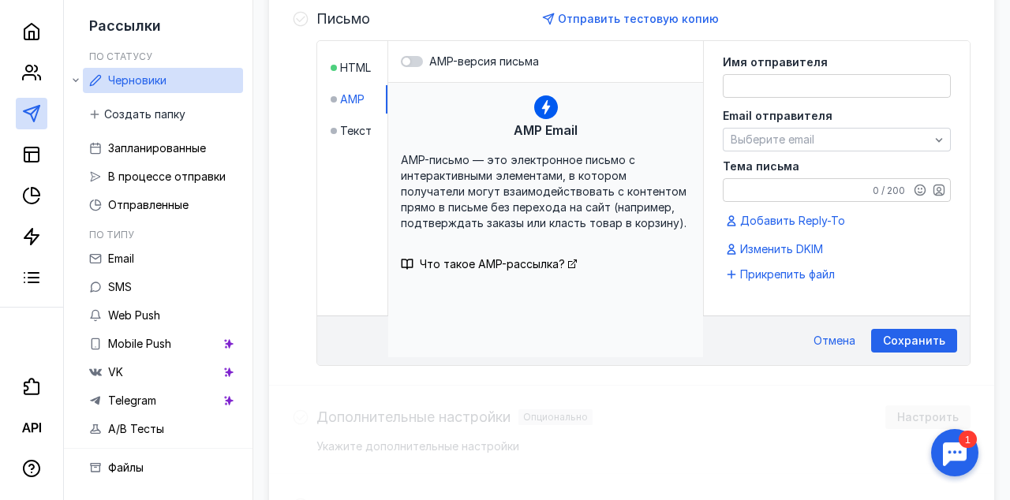
click at [551, 118] on icon at bounding box center [546, 107] width 24 height 24
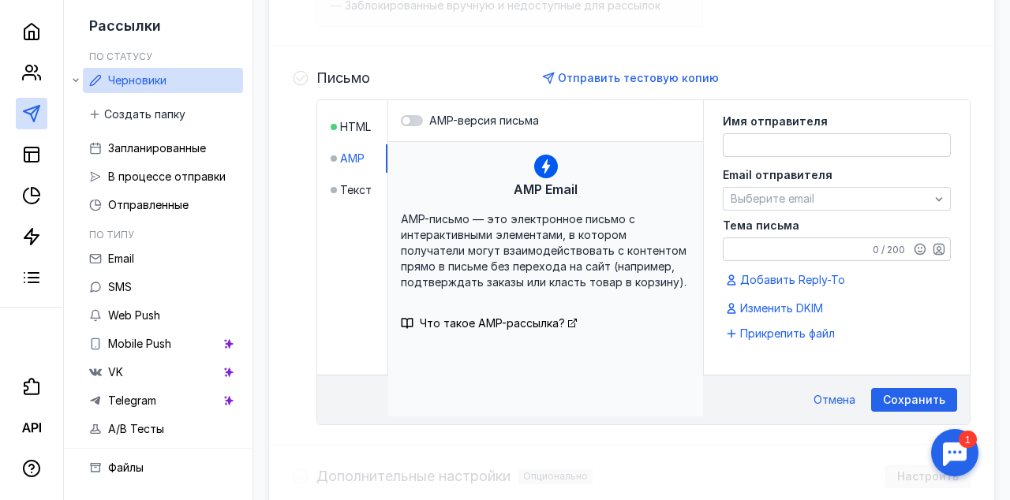
scroll to position [324, 0]
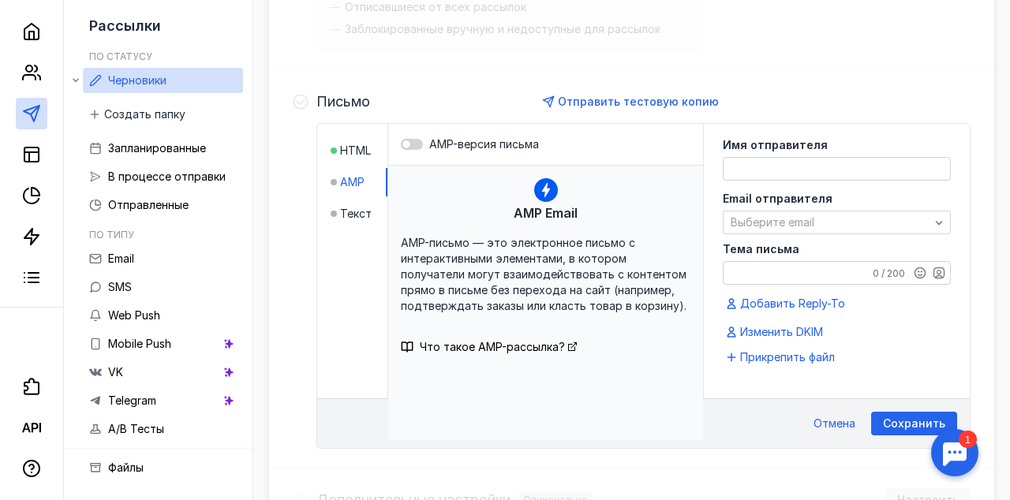
click at [538, 194] on icon at bounding box center [546, 190] width 24 height 24
click at [538, 222] on div "AMP Email AMP-письмо — это электронное письмо с интерактивными элементами, в ко…" at bounding box center [545, 303] width 315 height 274
click at [524, 277] on span "AMP-письмо — это электронное письмо с интерактивными элементами, в котором полу…" at bounding box center [544, 274] width 286 height 77
click at [357, 215] on span "Текст" at bounding box center [356, 214] width 32 height 16
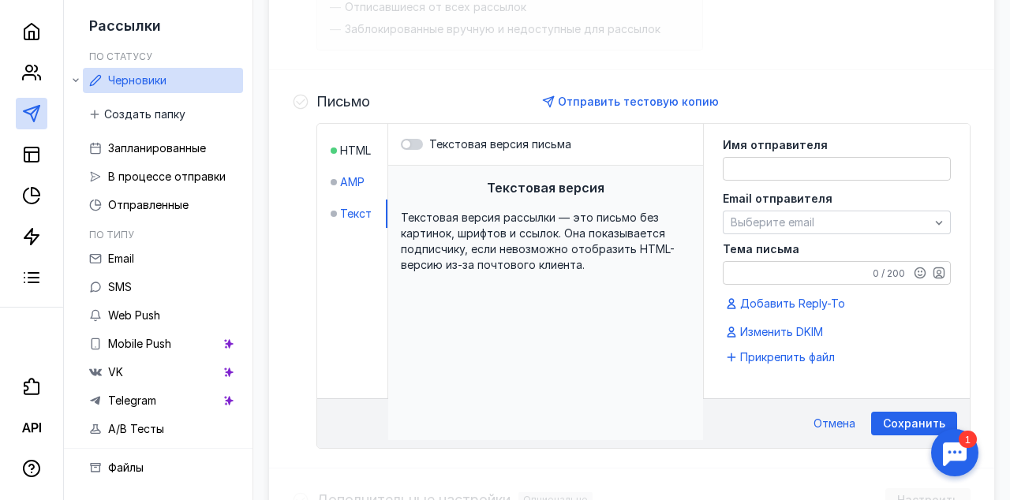
click at [354, 177] on span "AMP" at bounding box center [352, 182] width 24 height 16
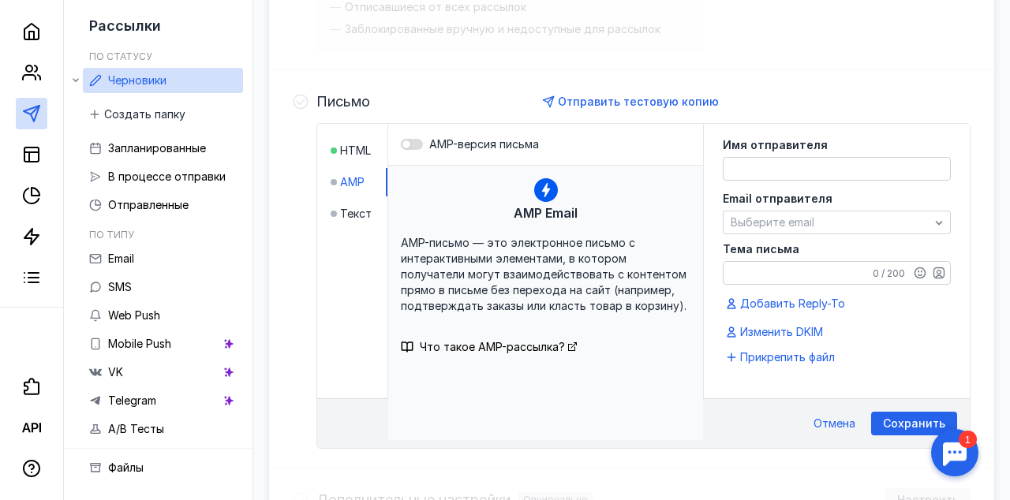
click at [422, 147] on div at bounding box center [412, 144] width 22 height 11
click at [401, 144] on input "AMP-версия письма" at bounding box center [401, 144] width 0 height 0
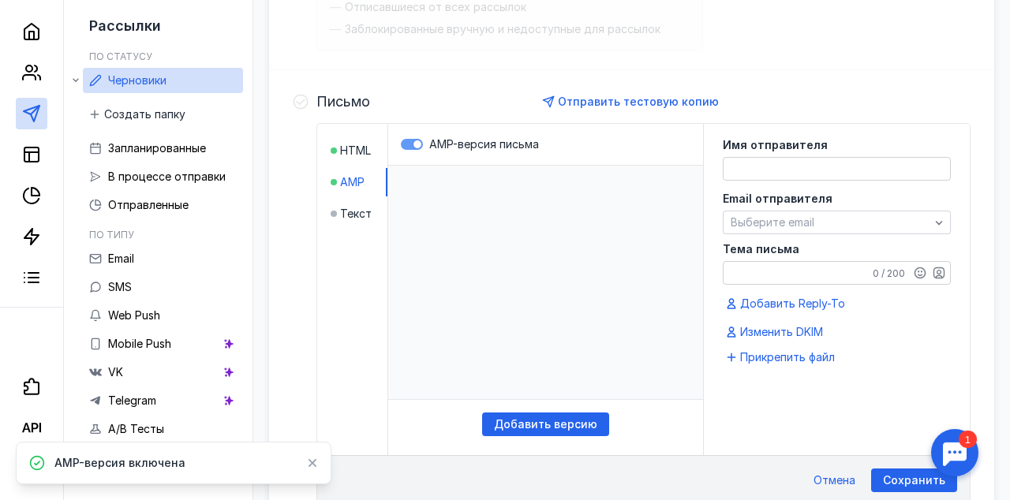
scroll to position [0, 0]
click at [496, 272] on html "​" at bounding box center [545, 282] width 315 height 233
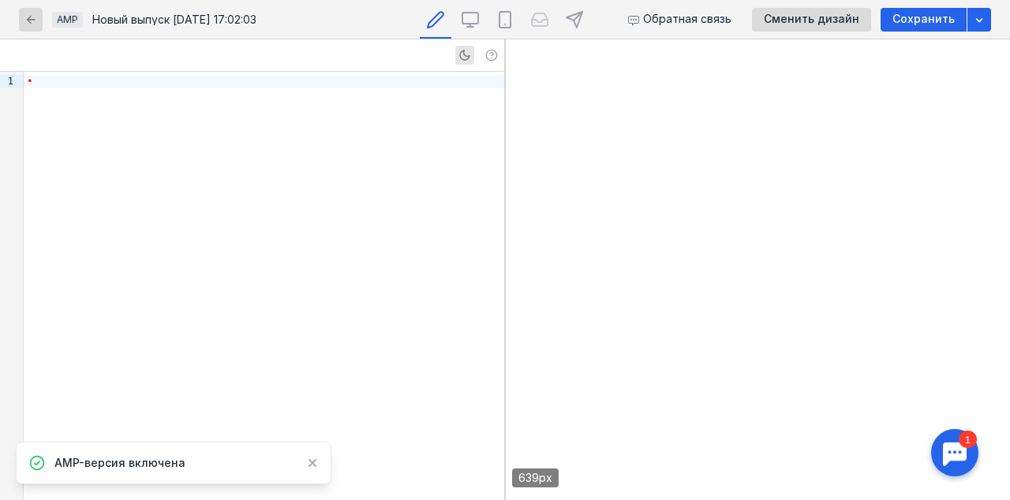
click at [286, 203] on div "•" at bounding box center [264, 286] width 480 height 428
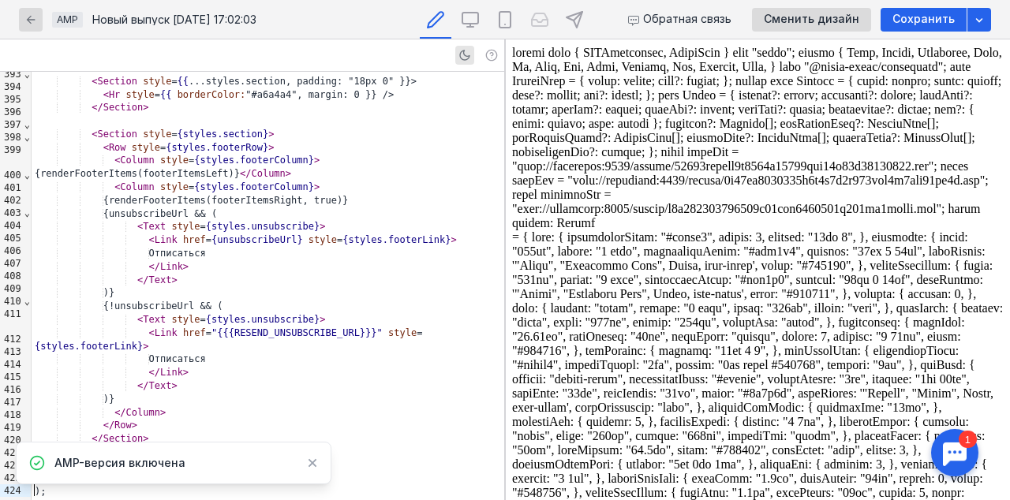
click at [308, 455] on div at bounding box center [312, 463] width 11 height 16
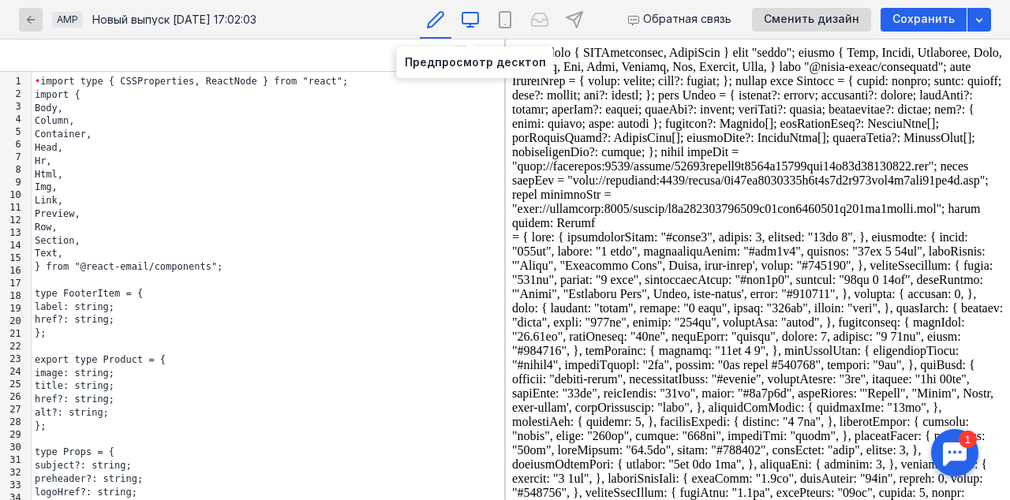
click at [476, 21] on icon at bounding box center [470, 19] width 19 height 19
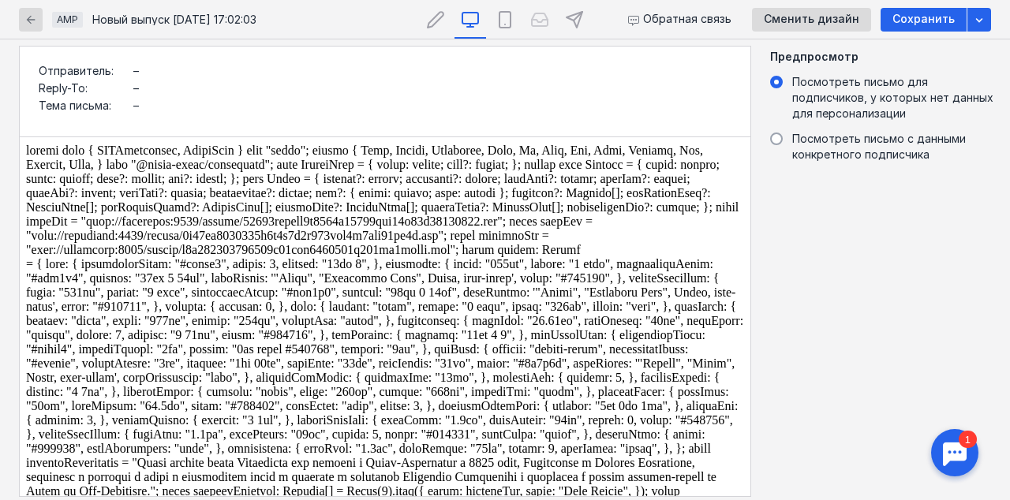
scroll to position [323, 0]
click at [438, 22] on icon at bounding box center [435, 19] width 19 height 19
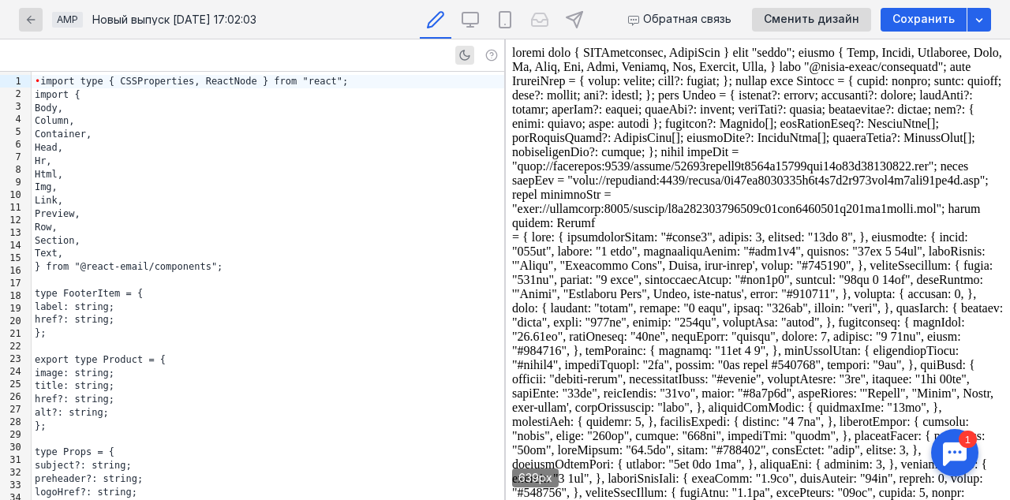
scroll to position [287, 0]
click at [29, 18] on icon "button" at bounding box center [31, 19] width 9 height 9
click at [22, 20] on div "button" at bounding box center [31, 20] width 24 height 24
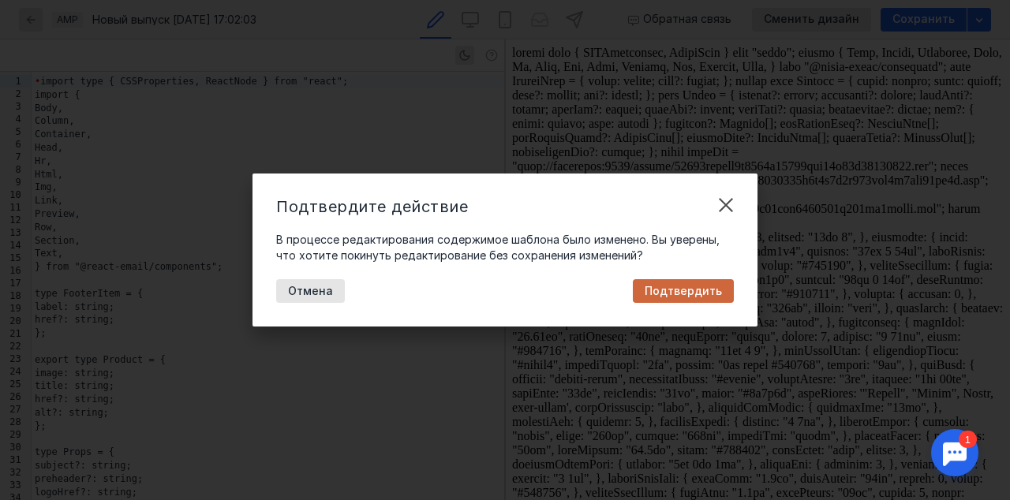
click at [644, 287] on div "Подтвердить" at bounding box center [682, 291] width 93 height 13
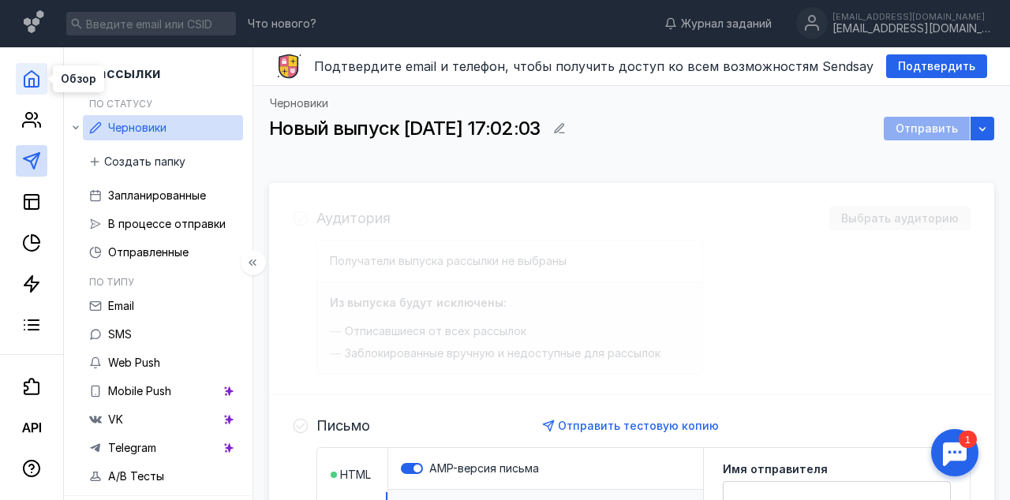
click at [33, 87] on polyline at bounding box center [31, 83] width 5 height 8
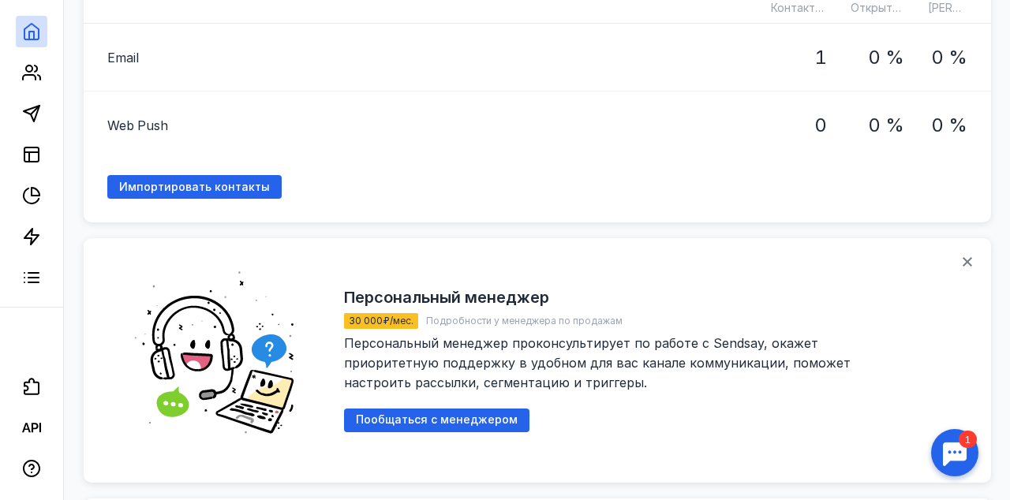
scroll to position [1230, 0]
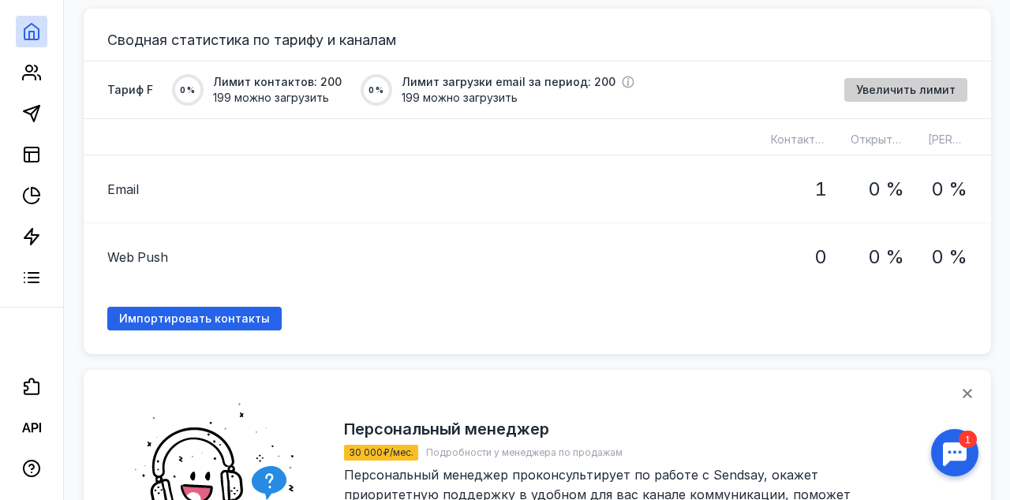
click at [877, 91] on div "Увеличить лимит" at bounding box center [905, 90] width 123 height 24
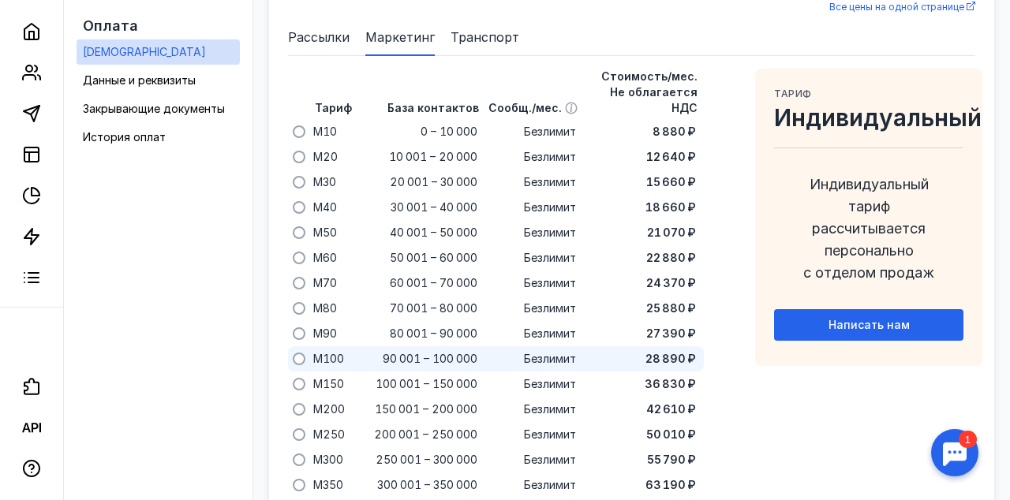
scroll to position [1055, 0]
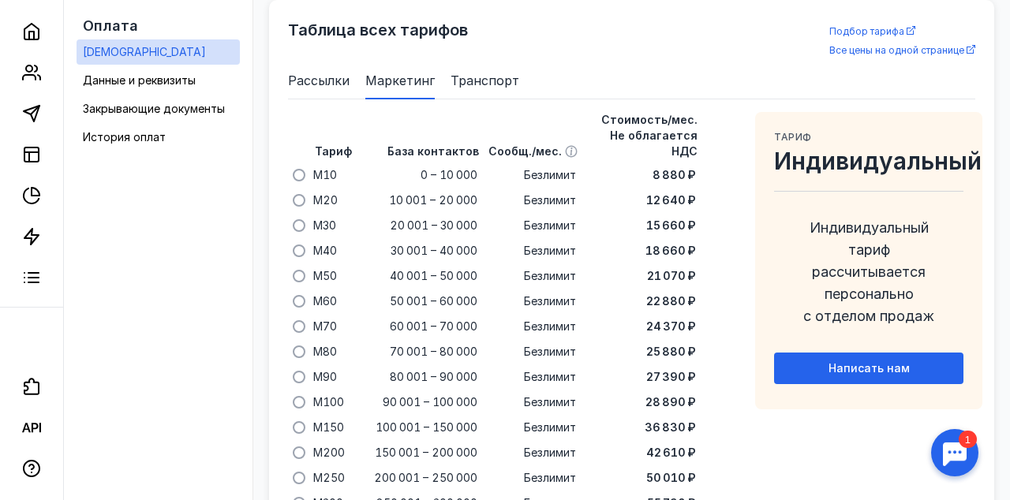
click at [320, 91] on li "Рассылки" at bounding box center [319, 81] width 62 height 38
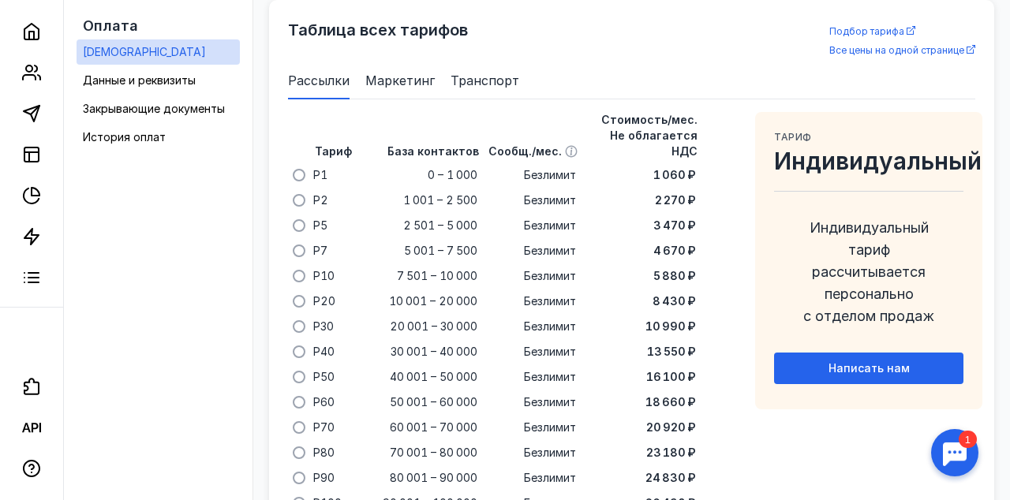
click at [382, 83] on span "Маркетинг" at bounding box center [399, 80] width 69 height 19
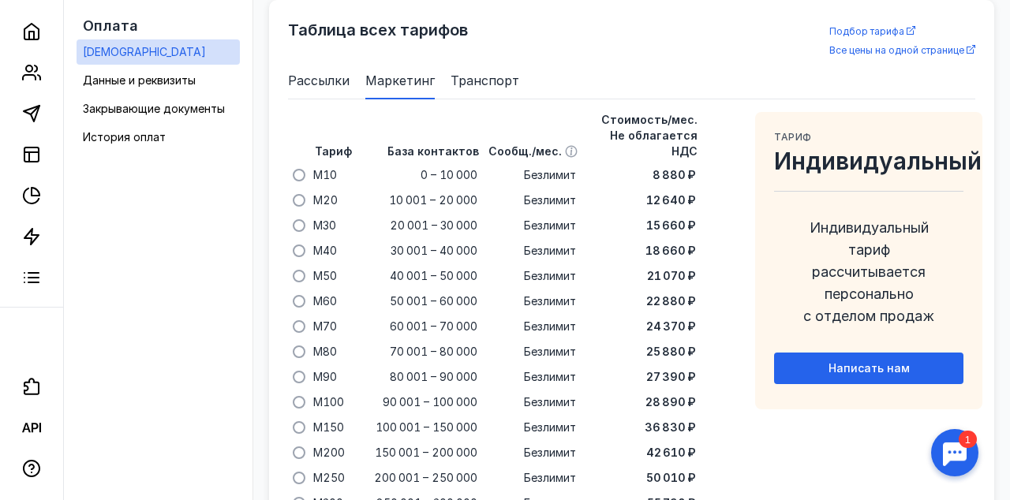
click at [326, 87] on span "Рассылки" at bounding box center [319, 80] width 62 height 19
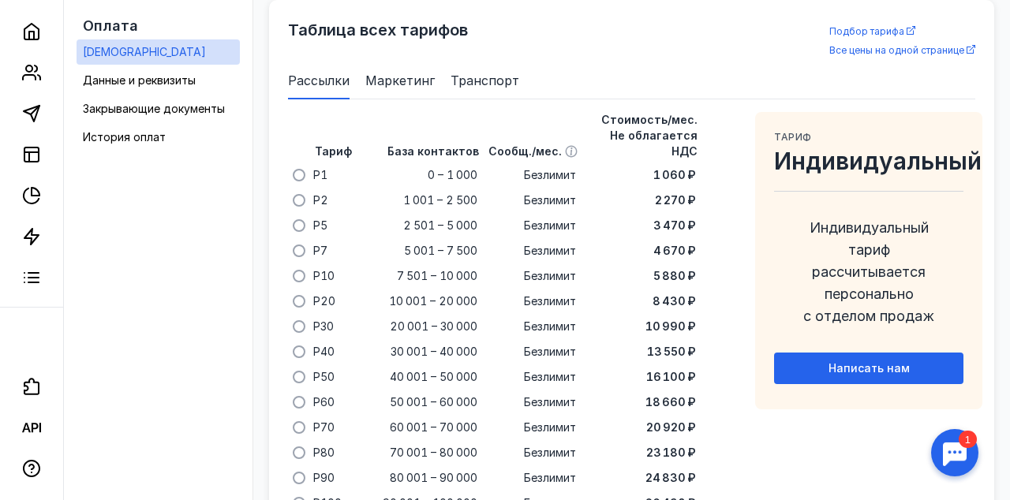
click at [390, 91] on li "Маркетинг" at bounding box center [399, 81] width 69 height 38
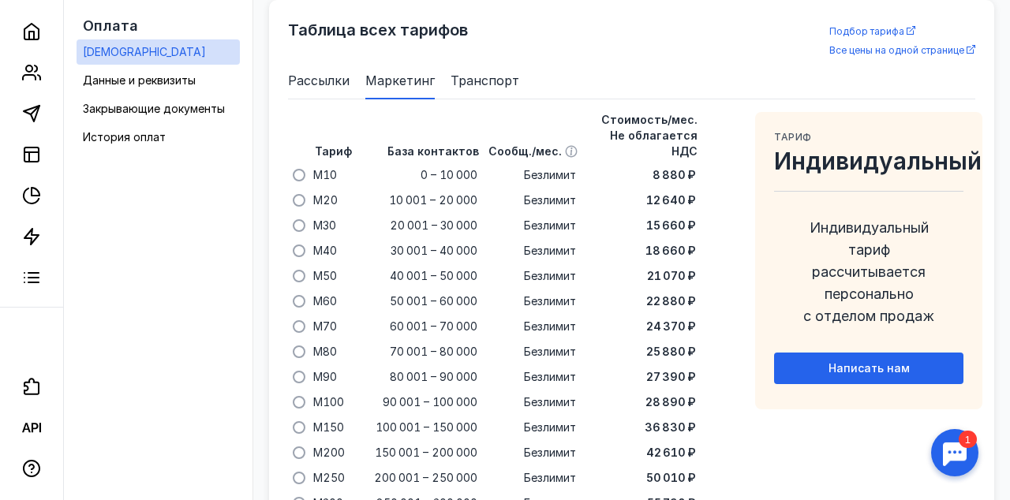
click at [483, 83] on span "Транспорт" at bounding box center [484, 80] width 69 height 19
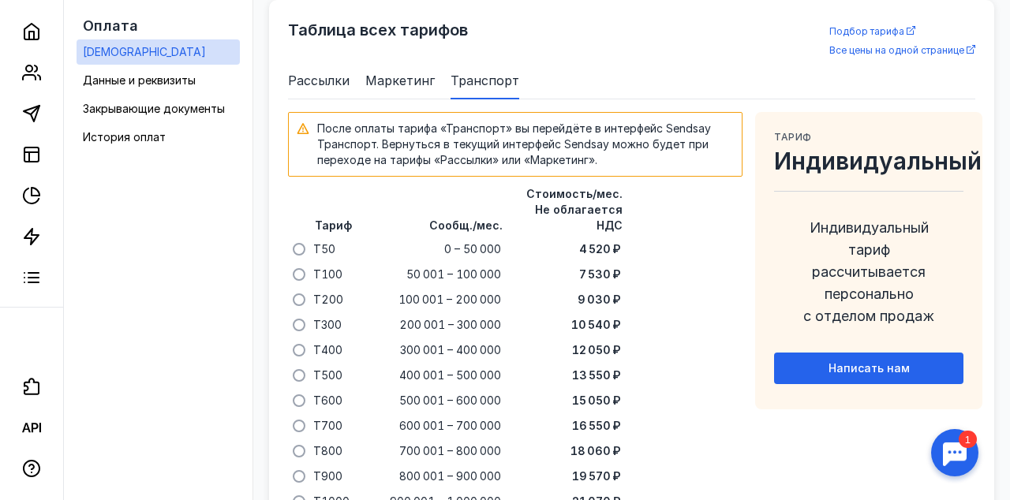
click at [398, 92] on li "Маркетинг" at bounding box center [399, 81] width 69 height 38
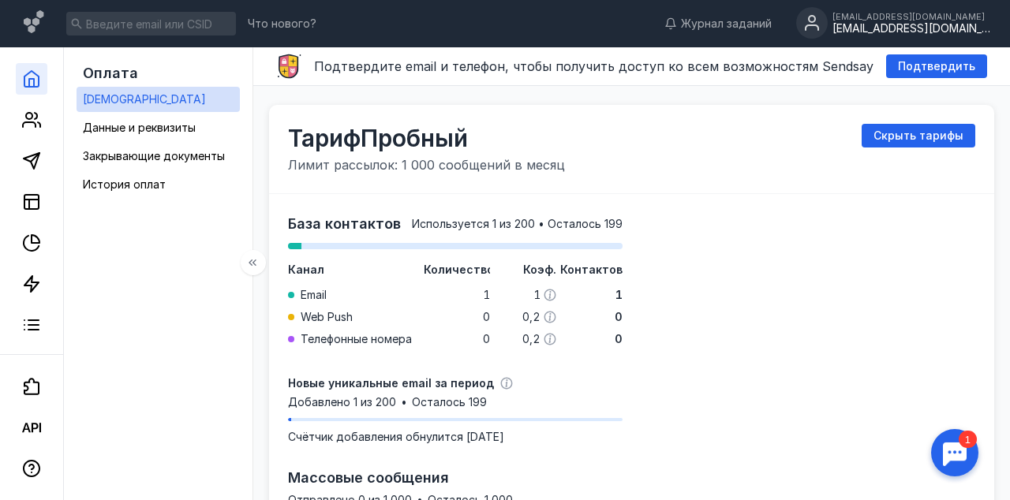
scroll to position [0, 0]
click at [35, 69] on icon at bounding box center [31, 78] width 19 height 19
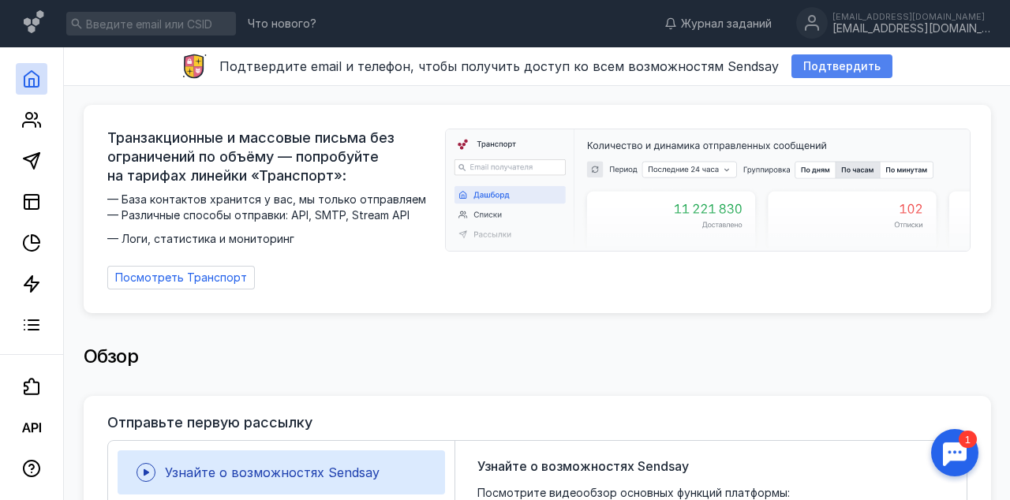
click at [834, 77] on div "Подтвердить" at bounding box center [841, 66] width 101 height 24
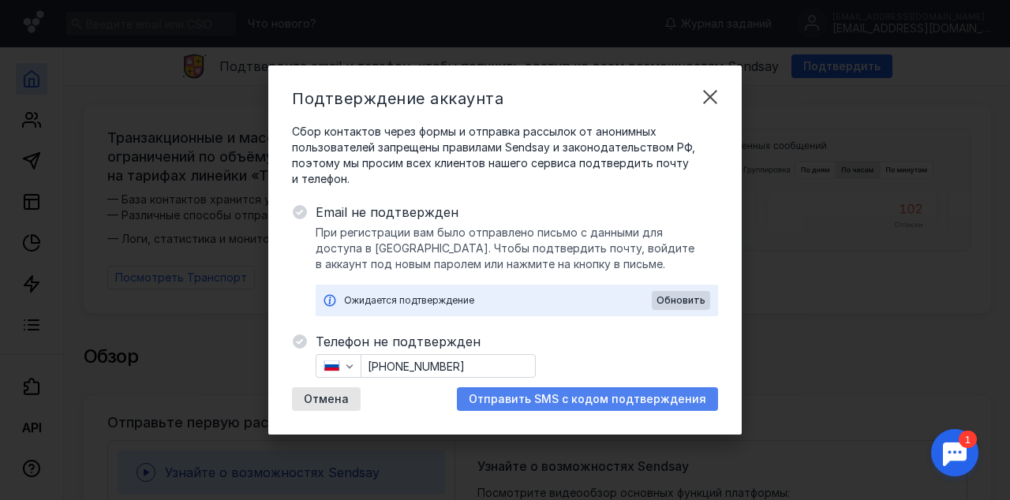
click at [654, 399] on span "Отправить SMS с кодом подтверждения" at bounding box center [586, 399] width 237 height 13
